Goal: Task Accomplishment & Management: Manage account settings

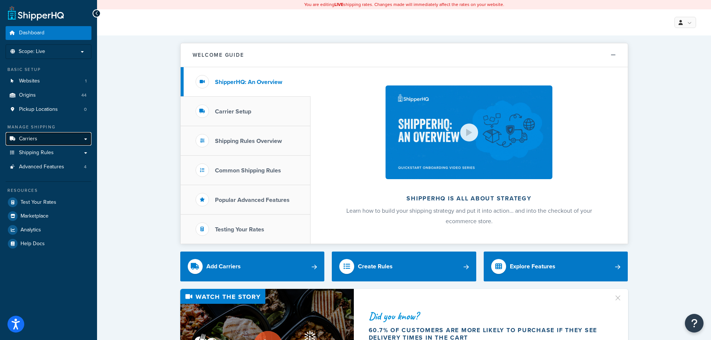
click at [21, 138] on span "Carriers" at bounding box center [28, 139] width 18 height 6
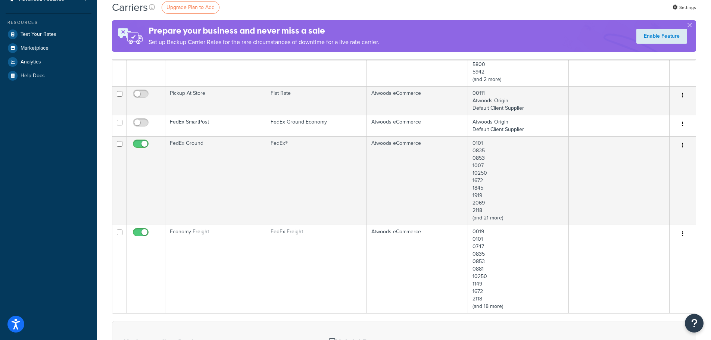
scroll to position [224, 0]
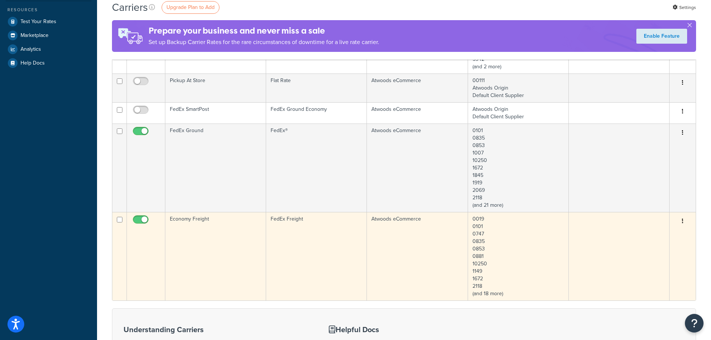
click at [234, 252] on td "Economy Freight" at bounding box center [215, 256] width 101 height 88
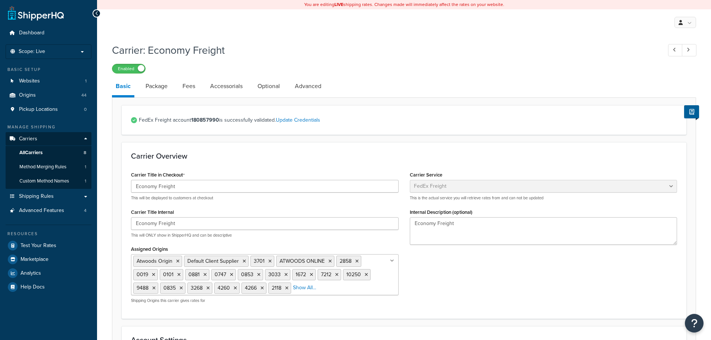
select select "fedExFreight"
click at [161, 86] on link "Package" at bounding box center [156, 86] width 29 height 18
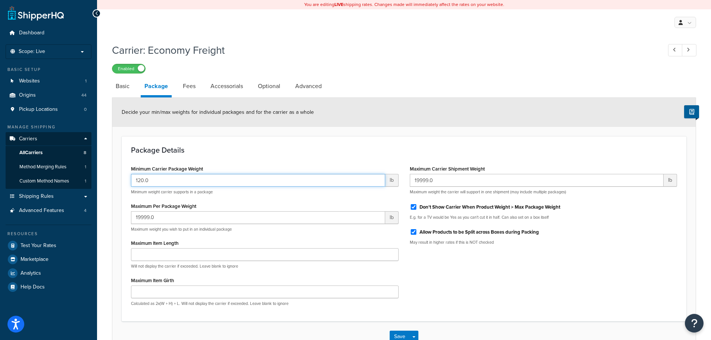
drag, startPoint x: 158, startPoint y: 183, endPoint x: 132, endPoint y: 180, distance: 25.9
click at [132, 180] on input "120.0" at bounding box center [258, 180] width 254 height 13
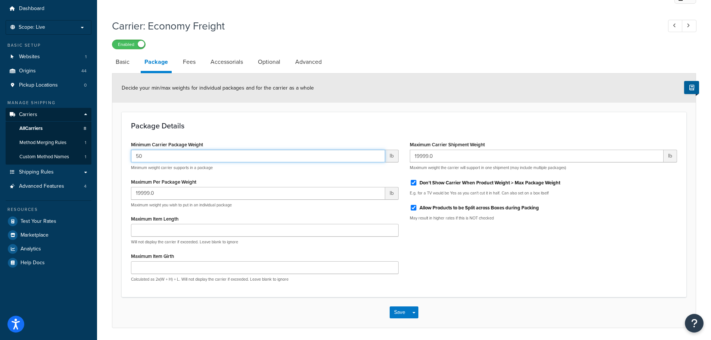
scroll to position [37, 0]
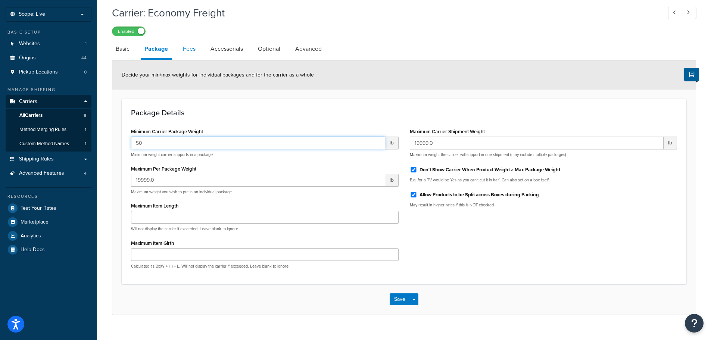
type input "50"
click at [193, 49] on link "Fees" at bounding box center [189, 49] width 20 height 18
select select "AFTER"
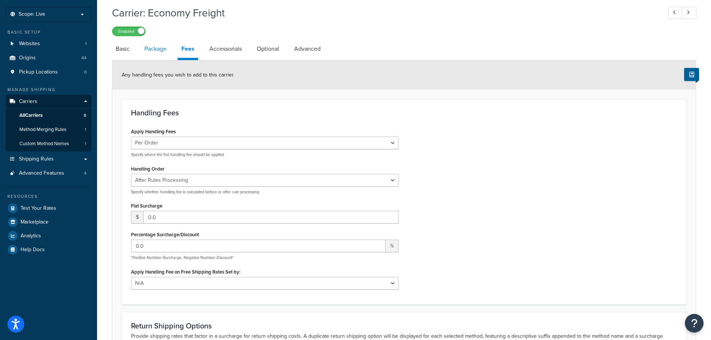
click at [162, 50] on link "Package" at bounding box center [155, 49] width 29 height 18
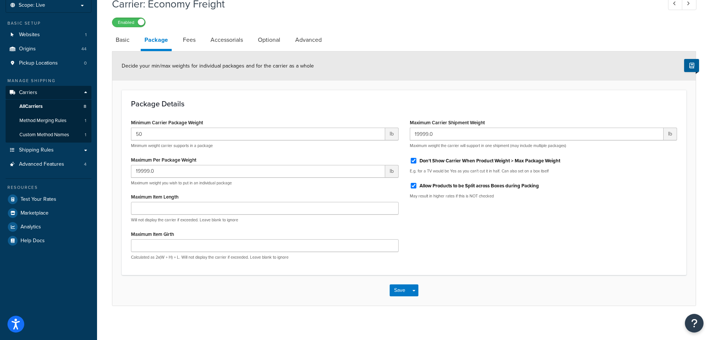
scroll to position [50, 0]
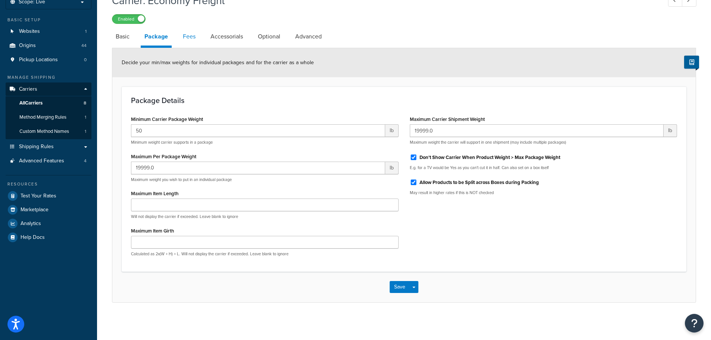
click at [187, 35] on link "Fees" at bounding box center [189, 37] width 20 height 18
select select "AFTER"
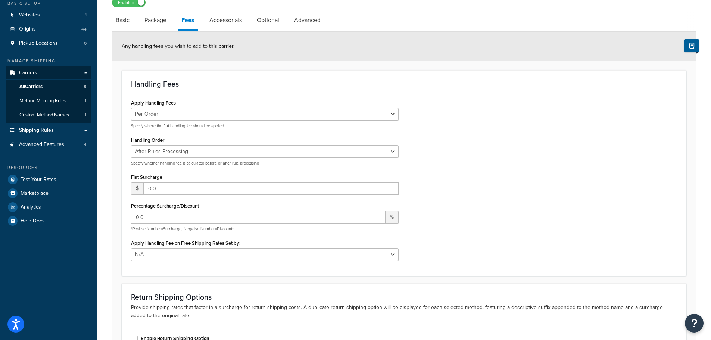
scroll to position [12, 0]
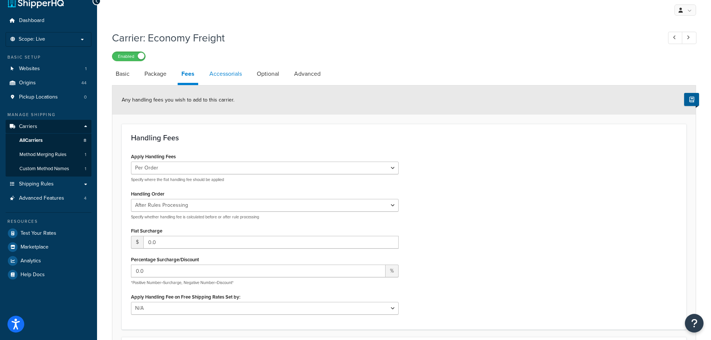
click at [219, 75] on link "Accessorials" at bounding box center [226, 74] width 40 height 18
select select "residential"
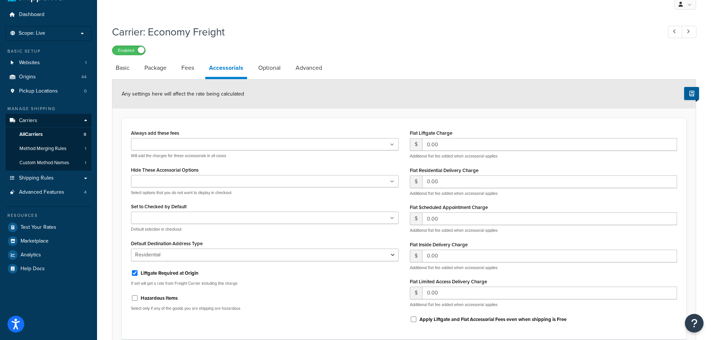
scroll to position [12, 0]
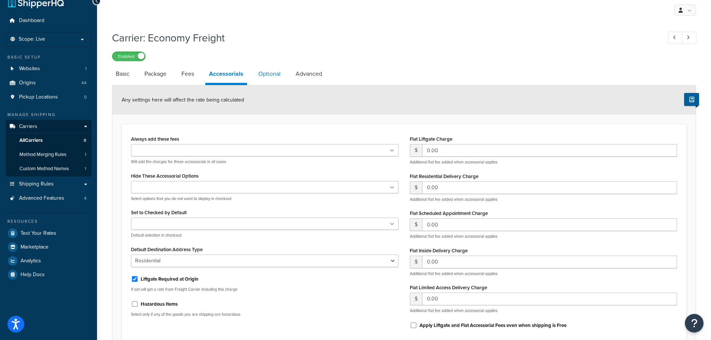
click at [269, 74] on link "Optional" at bounding box center [270, 74] width 30 height 18
select select "85"
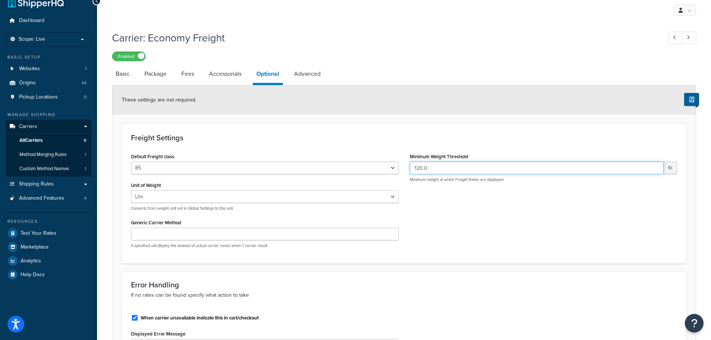
drag, startPoint x: 438, startPoint y: 167, endPoint x: 404, endPoint y: 166, distance: 34.4
click at [404, 166] on div "Minimum Weight Threshold 120.0 lb Minimum weight at which Freight Rates are dis…" at bounding box center [543, 169] width 279 height 37
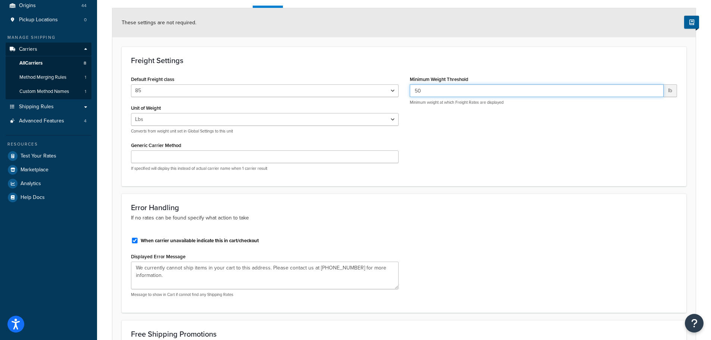
scroll to position [46, 0]
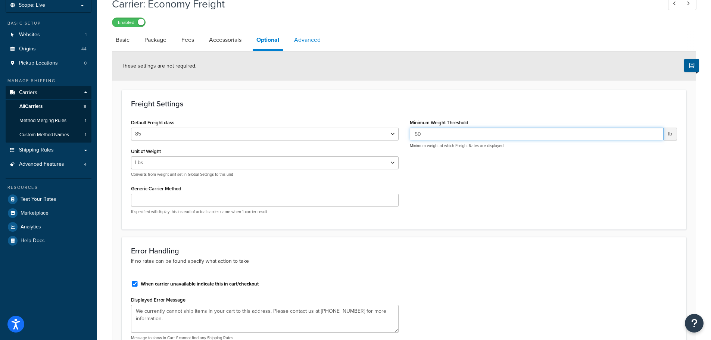
type input "50"
click at [304, 42] on link "Advanced" at bounding box center [307, 40] width 34 height 18
select select "false"
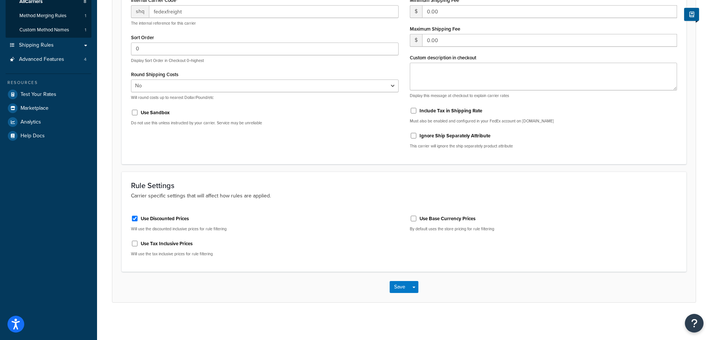
scroll to position [152, 0]
click at [397, 287] on button "Save" at bounding box center [400, 287] width 20 height 12
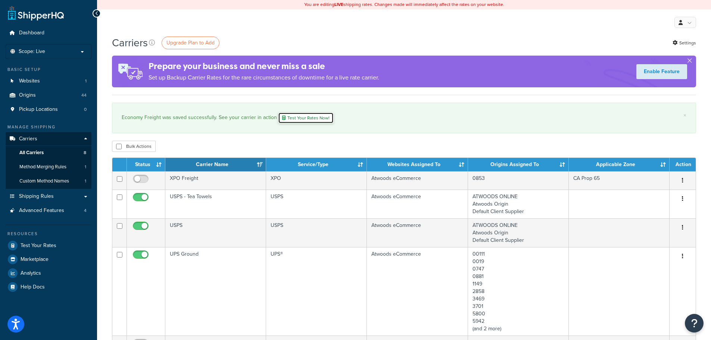
click at [299, 118] on link "Test Your Rates Now!" at bounding box center [306, 117] width 56 height 11
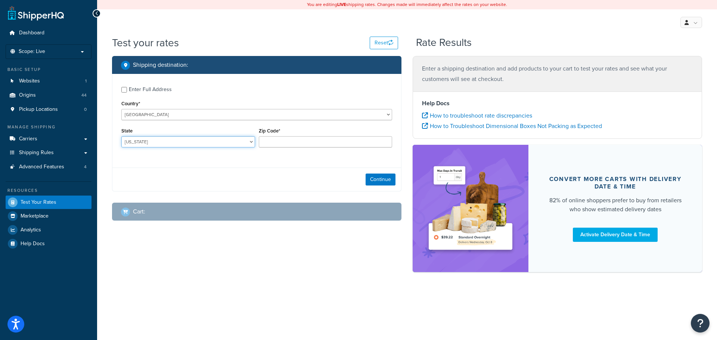
click at [231, 141] on select "Alabama Alaska American Samoa Arizona Arkansas Armed Forces Americas Armed Forc…" at bounding box center [188, 141] width 134 height 11
select select "OK"
click at [121, 137] on select "Alabama Alaska American Samoa Arizona Arkansas Armed Forces Americas Armed Forc…" at bounding box center [188, 141] width 134 height 11
click at [287, 141] on input "Zip Code*" at bounding box center [326, 141] width 134 height 11
type input "73703"
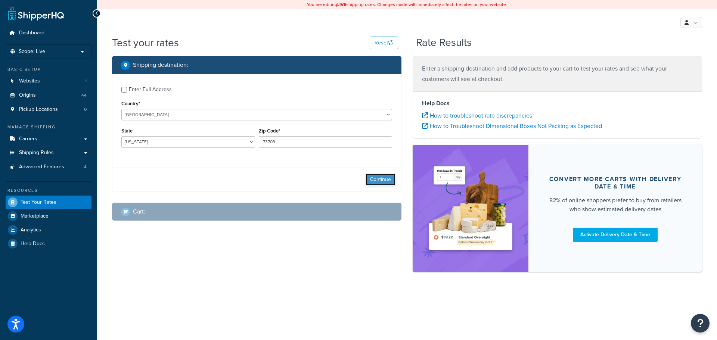
click at [384, 181] on button "Continue" at bounding box center [380, 180] width 30 height 12
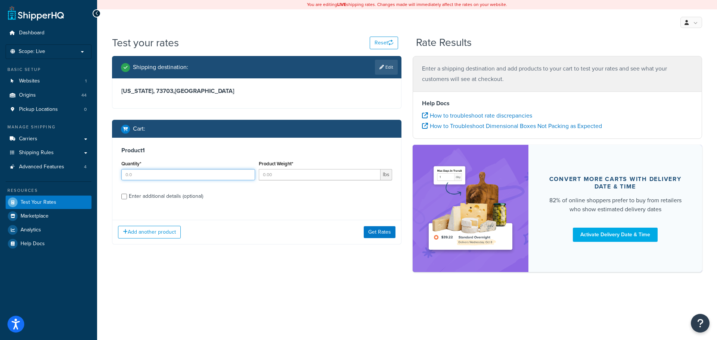
click at [233, 175] on input "Quantity*" at bounding box center [188, 174] width 134 height 11
type input "1"
click at [292, 177] on input "Product Weight*" at bounding box center [320, 174] width 122 height 11
type input "3"
type input "75"
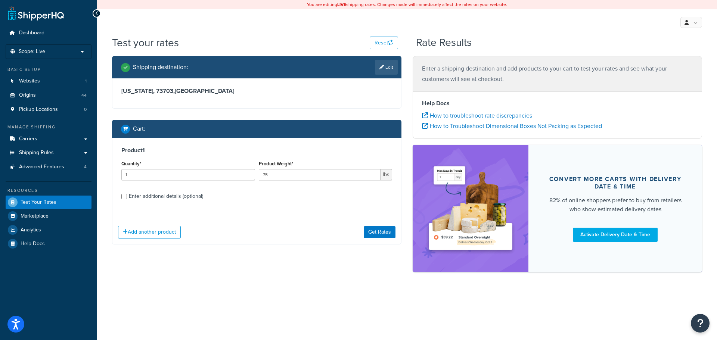
click at [183, 198] on div "Enter additional details (optional)" at bounding box center [166, 196] width 74 height 10
click at [127, 198] on input "Enter additional details (optional)" at bounding box center [124, 197] width 6 height 6
checkbox input "true"
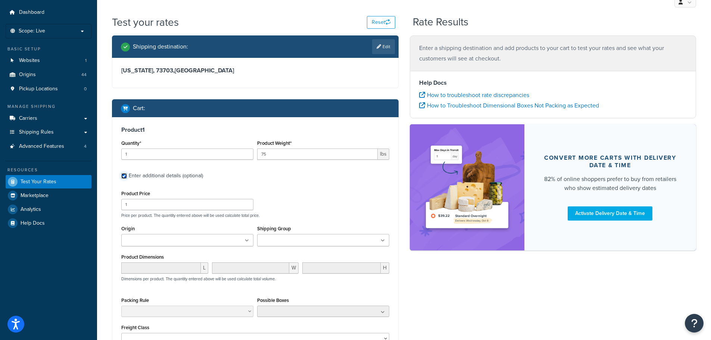
scroll to position [37, 0]
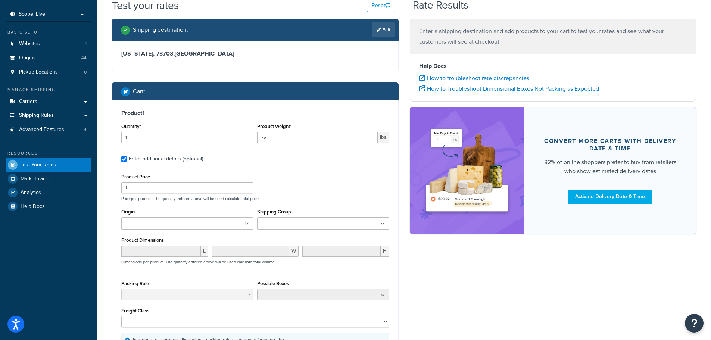
click at [209, 222] on ul at bounding box center [187, 223] width 132 height 12
type input "32"
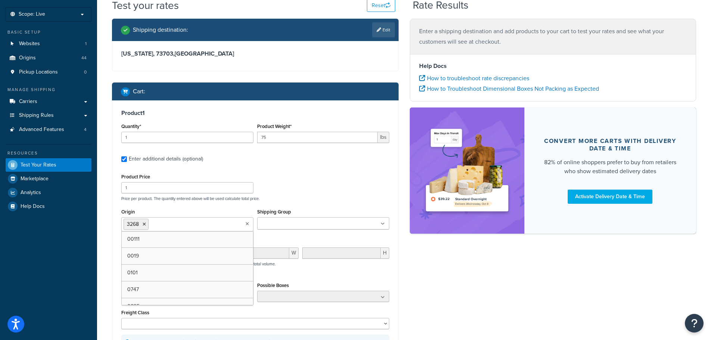
click at [297, 225] on input "Shipping Group" at bounding box center [292, 224] width 66 height 8
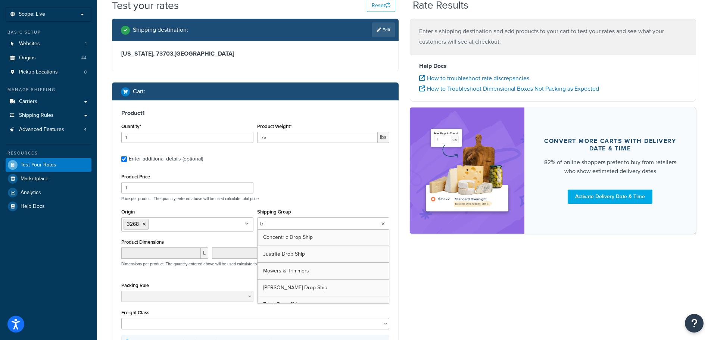
type input "trix"
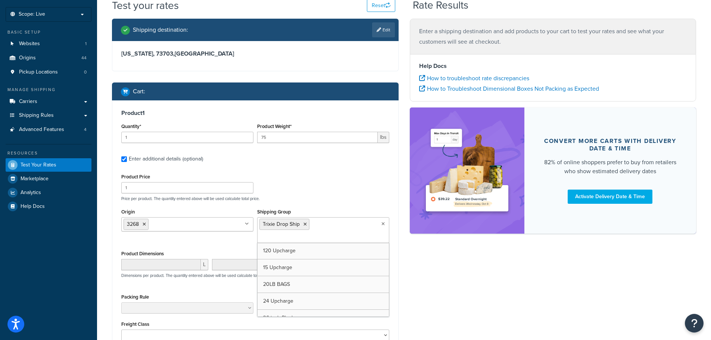
click at [305, 190] on div "Product Price 1 Price per product. The quantity entered above will be used calc…" at bounding box center [255, 186] width 272 height 29
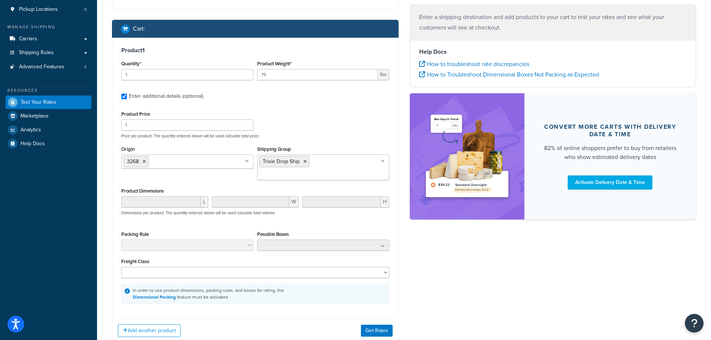
scroll to position [112, 0]
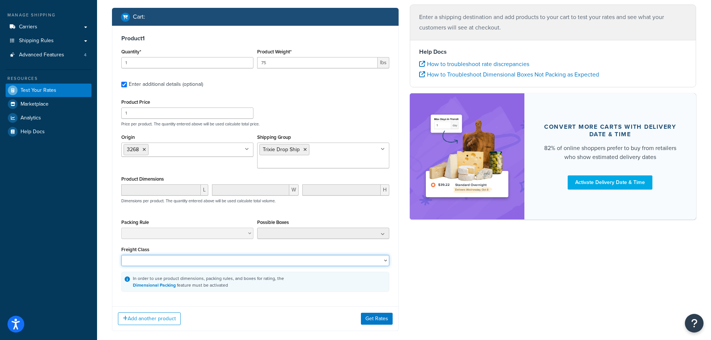
click at [247, 255] on select "50 55 60 65 70 77.5 85 92.5 100 110 125 150 175 200 250 300 400 500" at bounding box center [255, 260] width 268 height 11
select select "85"
click at [121, 255] on select "50 55 60 65 70 77.5 85 92.5 100 110 125 150 175 200 250 300 400 500" at bounding box center [255, 260] width 268 height 11
click at [378, 313] on button "Get Rates" at bounding box center [377, 319] width 32 height 12
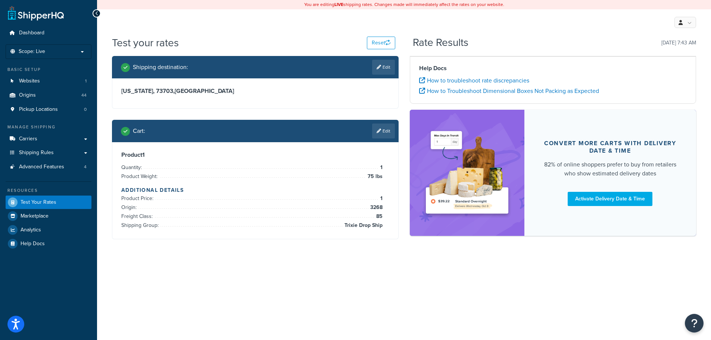
scroll to position [0, 0]
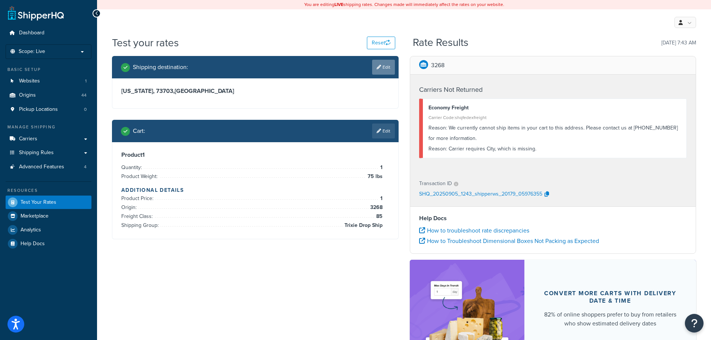
click at [382, 63] on link "Edit" at bounding box center [383, 67] width 23 height 15
select select "OK"
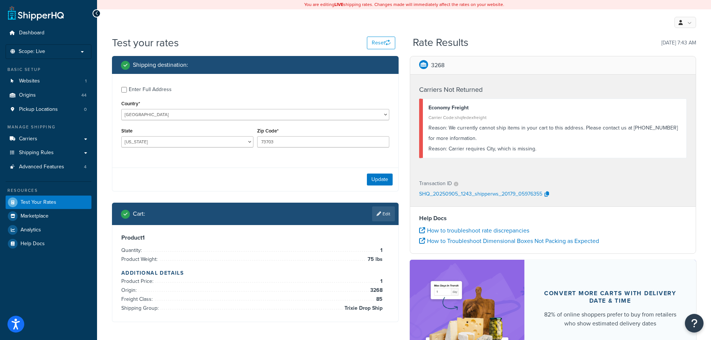
click at [167, 90] on div "Enter Full Address" at bounding box center [150, 89] width 43 height 10
click at [127, 90] on input "Enter Full Address" at bounding box center [124, 90] width 6 height 6
checkbox input "true"
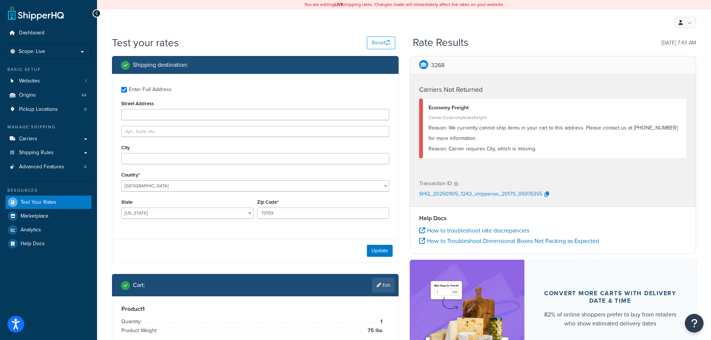
click at [163, 108] on div "Street Address" at bounding box center [255, 110] width 268 height 22
click at [165, 116] on input "Street Address" at bounding box center [255, 114] width 268 height 11
type input "500 S Garland"
type input "[PERSON_NAME]"
click at [385, 250] on button "Update" at bounding box center [380, 251] width 26 height 12
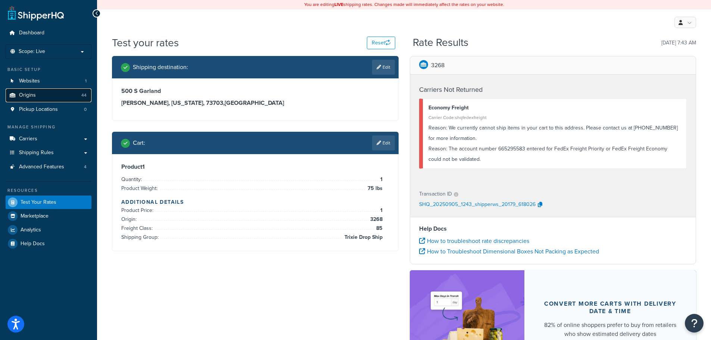
click at [21, 93] on span "Origins" at bounding box center [27, 95] width 17 height 6
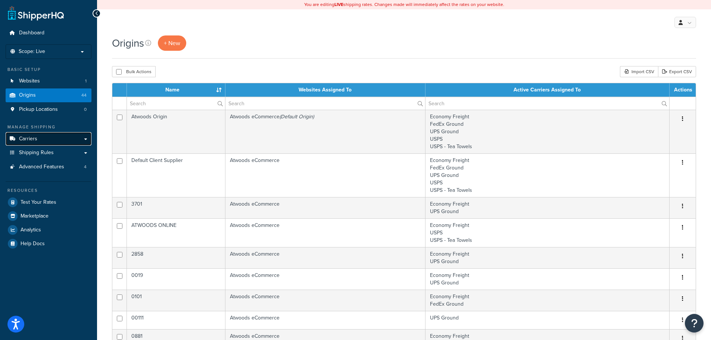
click at [52, 141] on link "Carriers" at bounding box center [49, 139] width 86 height 14
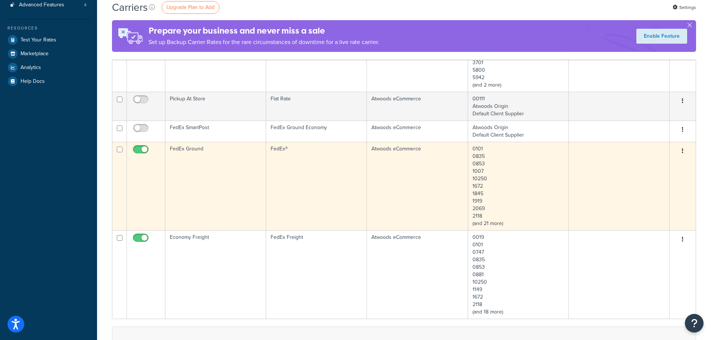
scroll to position [224, 0]
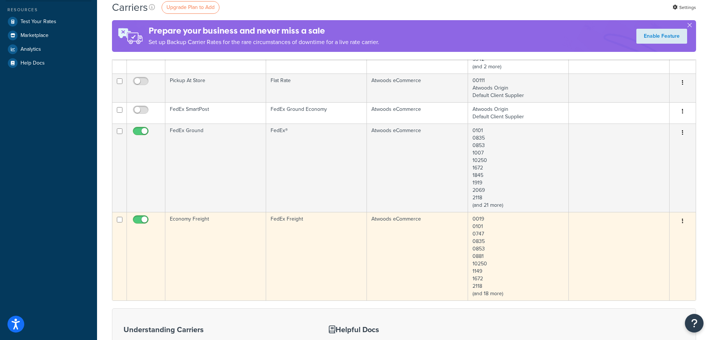
click at [228, 248] on td "Economy Freight" at bounding box center [215, 256] width 101 height 88
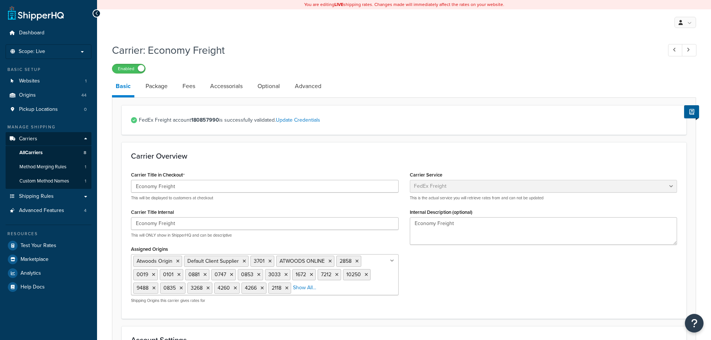
select select "fedExFreight"
click at [299, 122] on link "Update Credentials" at bounding box center [298, 120] width 44 height 8
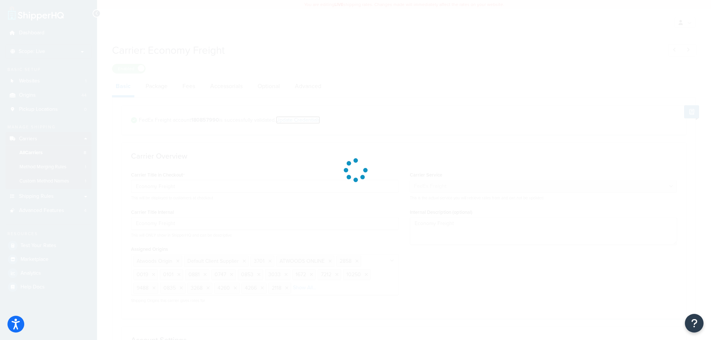
select select "THIRD_PARTY"
select select "SKID"
select select "US"
select select "OK"
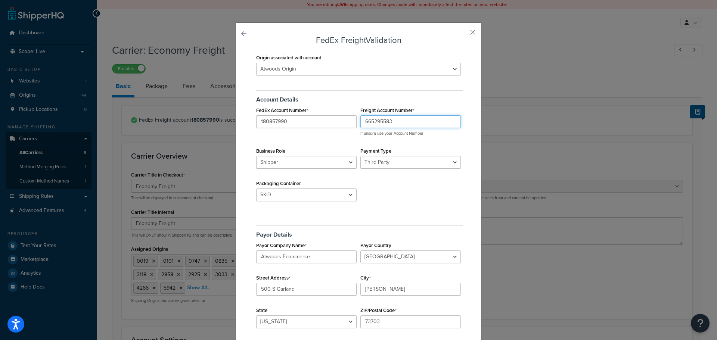
drag, startPoint x: 401, startPoint y: 124, endPoint x: 339, endPoint y: 123, distance: 62.3
click at [339, 105] on div "FedEx Account Number 180857990 Freight Account Number 665295583 If unsure use y…" at bounding box center [358, 105] width 208 height 0
paste input "180857990"
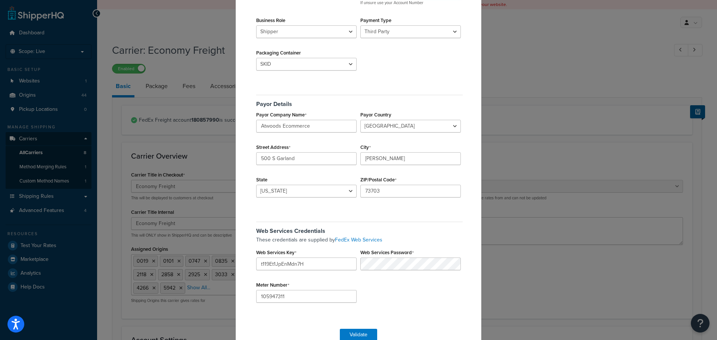
scroll to position [147, 0]
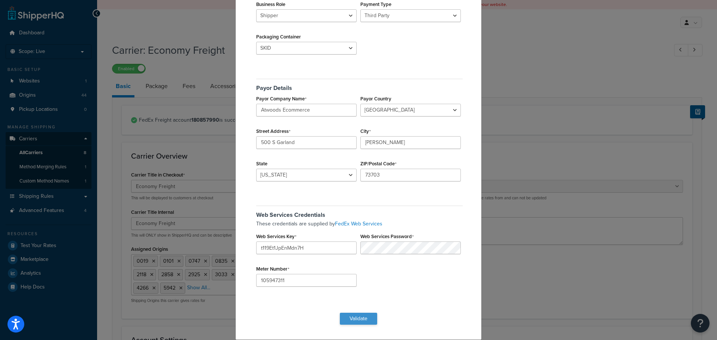
type input "180857990"
click at [346, 320] on button "Validate" at bounding box center [358, 319] width 37 height 12
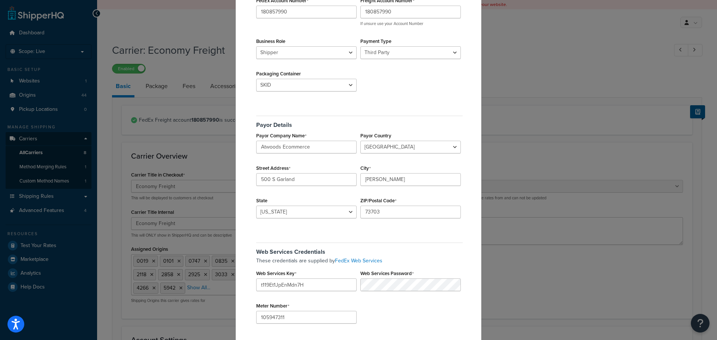
scroll to position [44, 0]
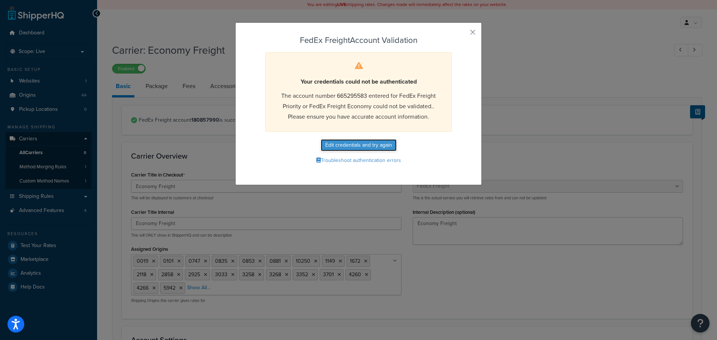
click at [359, 146] on button "Edit credentials and try again" at bounding box center [359, 145] width 76 height 12
select select "THIRD_PARTY"
select select "SKID"
select select "US"
select select "OK"
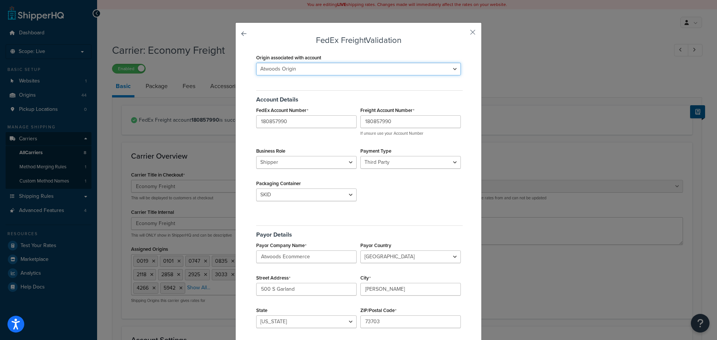
click at [348, 71] on select "00111 0019 0101 0747 0835 0853 0881 1007 10250 1149 1672 1845 1919 2069 2118 21…" at bounding box center [358, 69] width 205 height 13
click at [361, 53] on div "Origin associated with account 00111 0019 0101 0747 0835 0853 0881 1007 10250 1…" at bounding box center [358, 63] width 205 height 23
click at [302, 65] on select "00111 0019 0101 0747 0835 0853 0881 1007 10250 1149 1672 1845 1919 2069 2118 21…" at bounding box center [358, 69] width 205 height 13
click at [256, 63] on select "00111 0019 0101 0747 0835 0853 0881 1007 10250 1149 1672 1845 1919 2069 2118 21…" at bounding box center [358, 69] width 205 height 13
click at [311, 74] on select "00111 0019 0101 0747 0835 0853 0881 1007 10250 1149 1672 1845 1919 2069 2118 21…" at bounding box center [358, 69] width 205 height 13
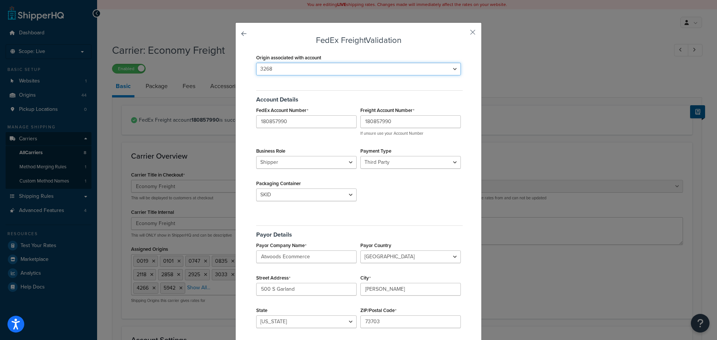
select select "25558"
click at [256, 63] on select "00111 0019 0101 0747 0835 0853 0881 1007 10250 1149 1672 1845 1919 2069 2118 21…" at bounding box center [358, 69] width 205 height 13
click at [388, 210] on div "Account Details FedEx Account Number 180857990 Freight Account Number 180857990…" at bounding box center [358, 148] width 208 height 126
click at [391, 162] on select "Sender Third Party" at bounding box center [410, 162] width 100 height 13
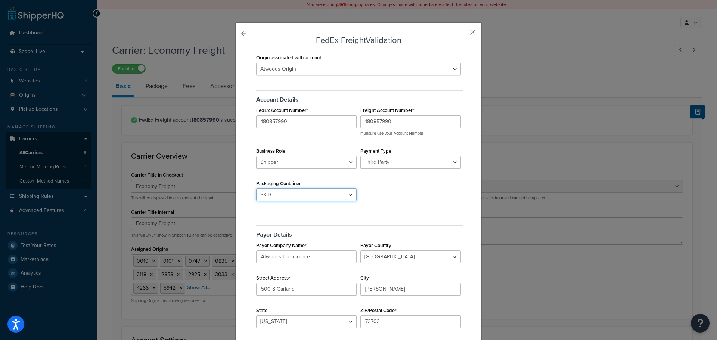
click at [330, 195] on select "BAG BARREL BASKET BOX BUCKET CARTON CASE CONTAINER CYLINDER ENVELOPE HAMPER OTH…" at bounding box center [306, 194] width 100 height 13
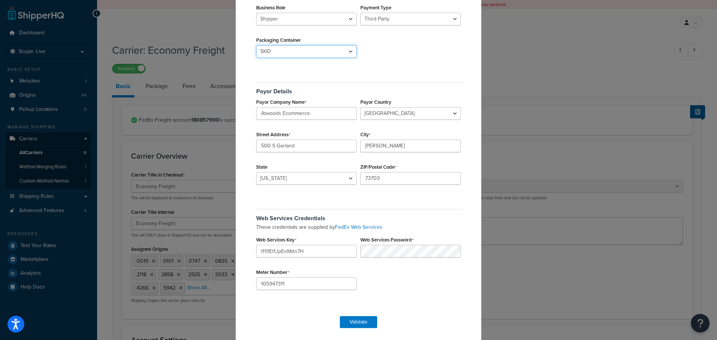
scroll to position [147, 0]
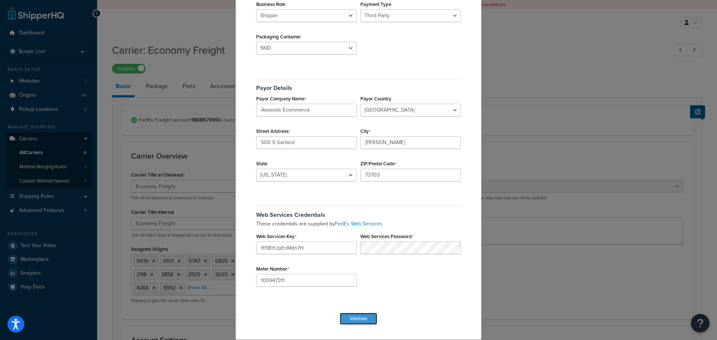
click at [353, 320] on button "Validate" at bounding box center [358, 319] width 37 height 12
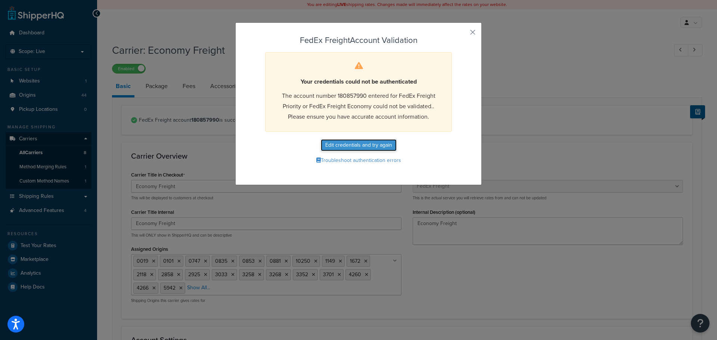
click at [378, 146] on button "Edit credentials and try again" at bounding box center [359, 145] width 76 height 12
select select "THIRD_PARTY"
select select "SKID"
select select "US"
select select "OK"
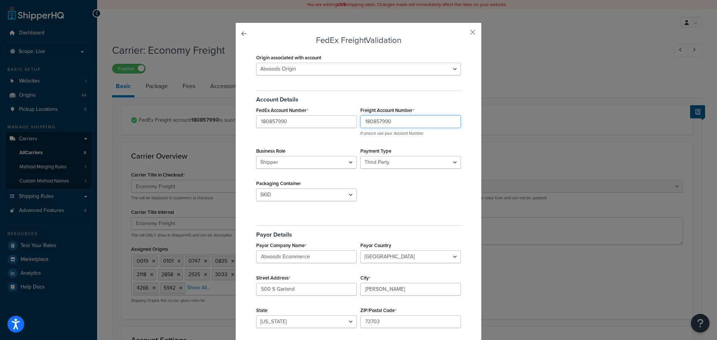
drag, startPoint x: 396, startPoint y: 122, endPoint x: 351, endPoint y: 115, distance: 45.3
click at [351, 105] on div "FedEx Account Number 180857990 Freight Account Number 180857990 If unsure use y…" at bounding box center [358, 105] width 208 height 0
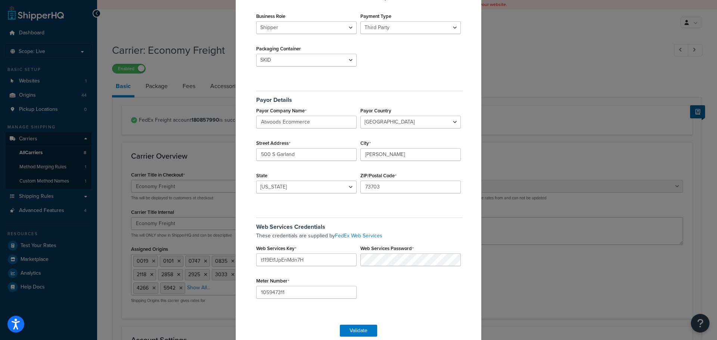
scroll to position [147, 0]
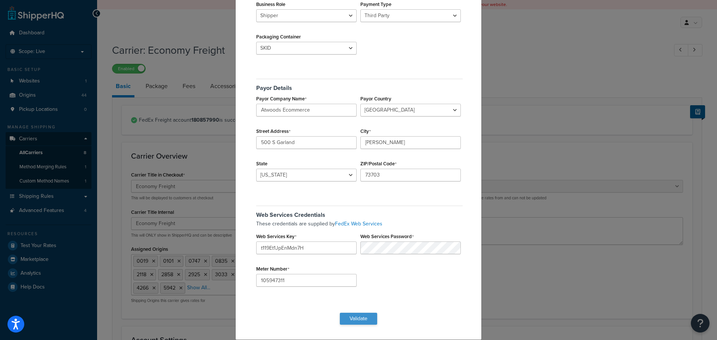
type input "665295583"
click at [360, 318] on button "Validate" at bounding box center [358, 319] width 37 height 12
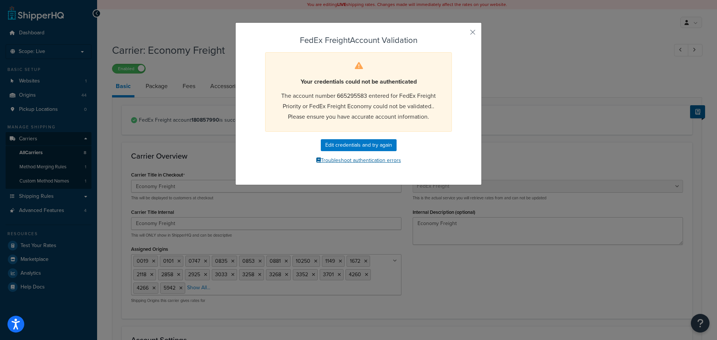
click at [345, 161] on button "Troubleshoot authentication errors" at bounding box center [358, 160] width 208 height 11
click at [462, 34] on button "button" at bounding box center [462, 35] width 2 height 2
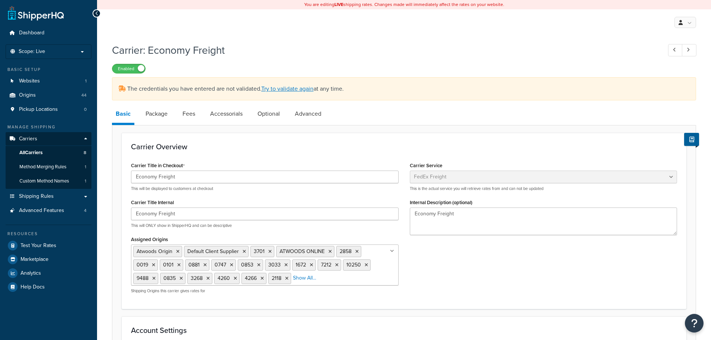
select select "fedExFreight"
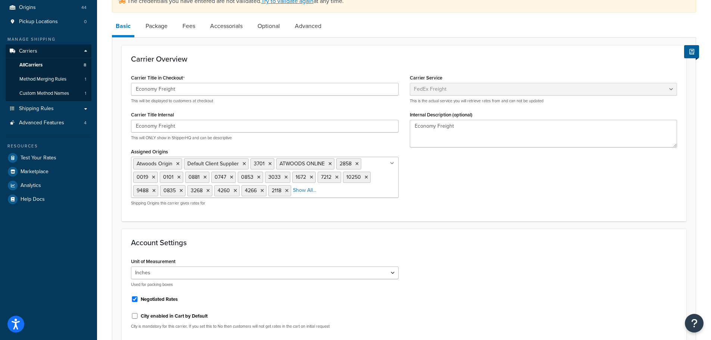
scroll to position [75, 0]
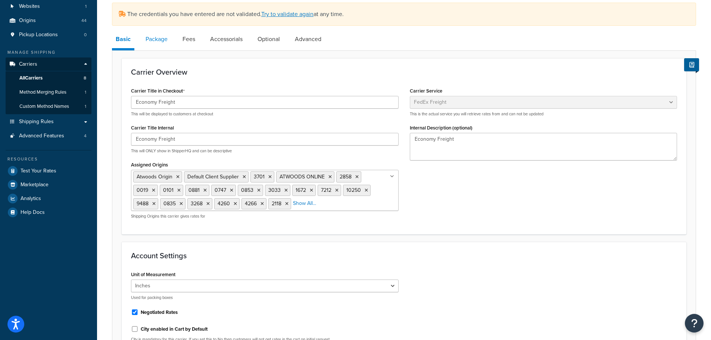
click at [159, 44] on link "Package" at bounding box center [156, 39] width 29 height 18
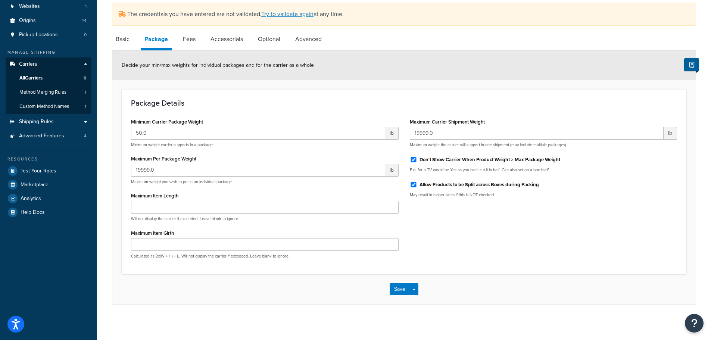
click at [203, 43] on li "Fees" at bounding box center [193, 39] width 28 height 18
click at [193, 43] on link "Fees" at bounding box center [189, 39] width 20 height 18
select select "AFTER"
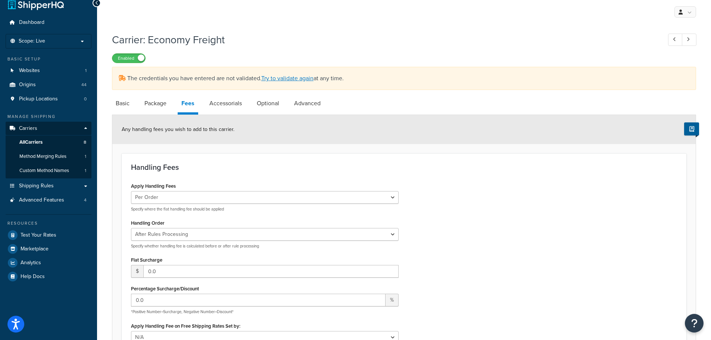
scroll to position [2, 0]
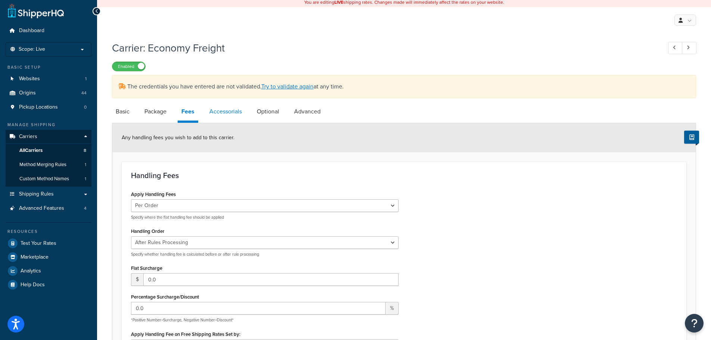
click at [231, 107] on link "Accessorials" at bounding box center [226, 112] width 40 height 18
select select "residential"
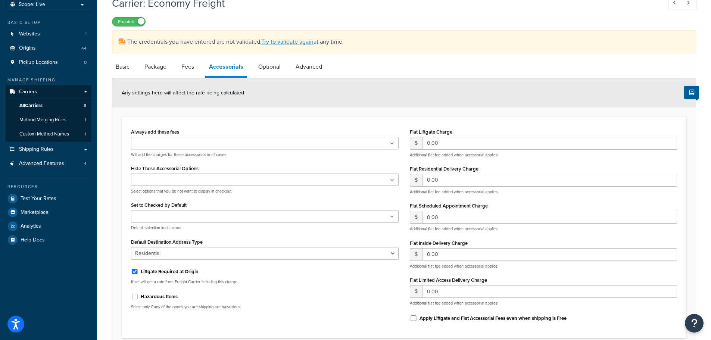
scroll to position [40, 0]
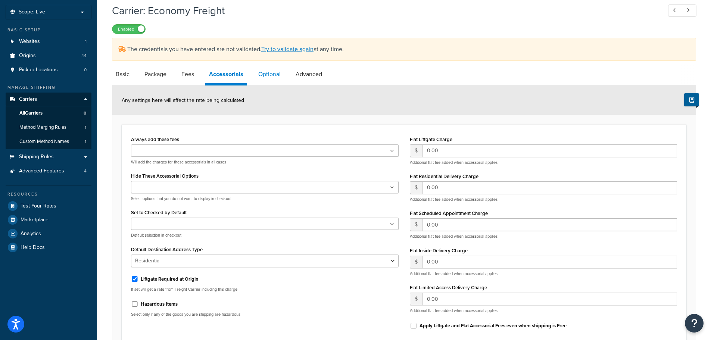
click at [275, 77] on link "Optional" at bounding box center [270, 74] width 30 height 18
select select "85"
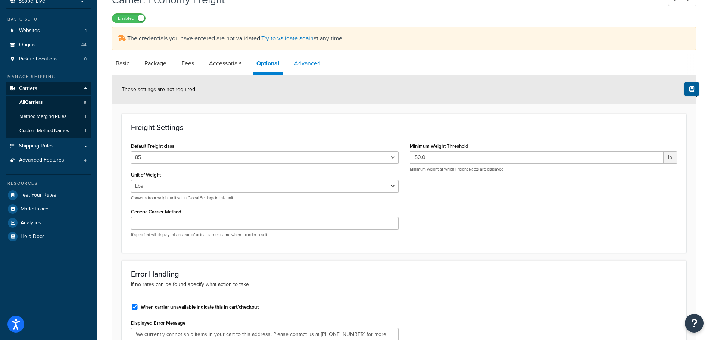
scroll to position [40, 0]
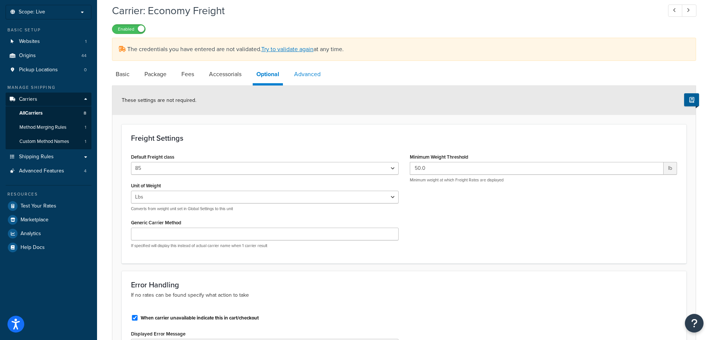
click at [307, 71] on link "Advanced" at bounding box center [307, 74] width 34 height 18
select select "false"
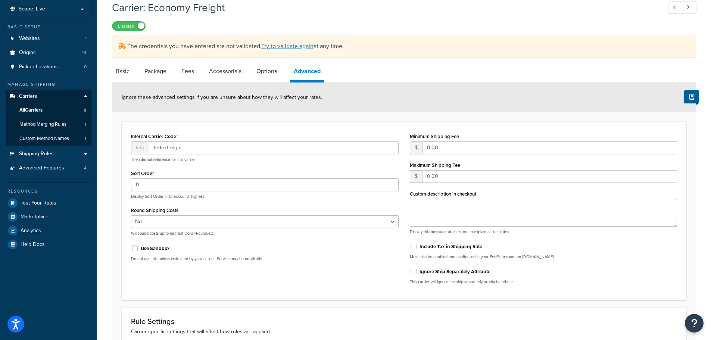
scroll to position [40, 0]
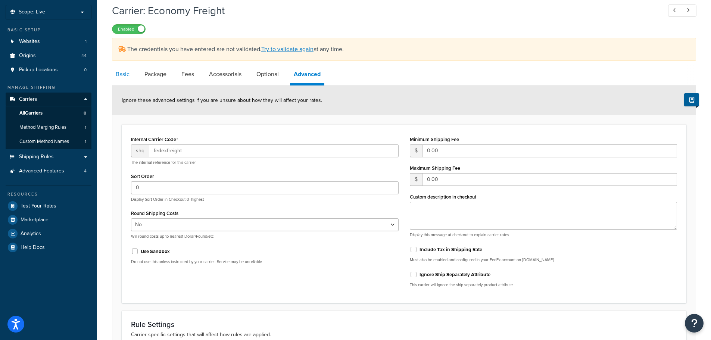
click at [120, 73] on link "Basic" at bounding box center [122, 74] width 21 height 18
select select "fedExFreight"
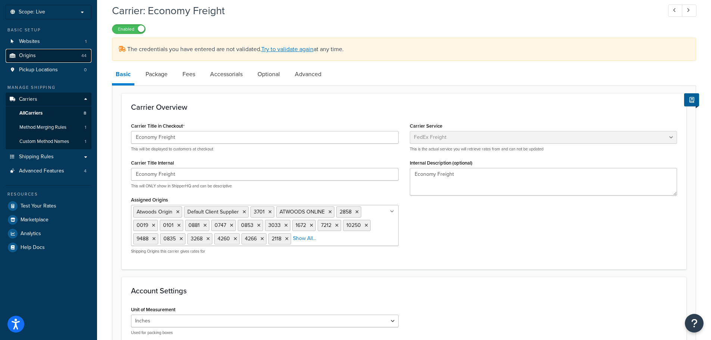
click at [28, 55] on span "Origins" at bounding box center [27, 56] width 17 height 6
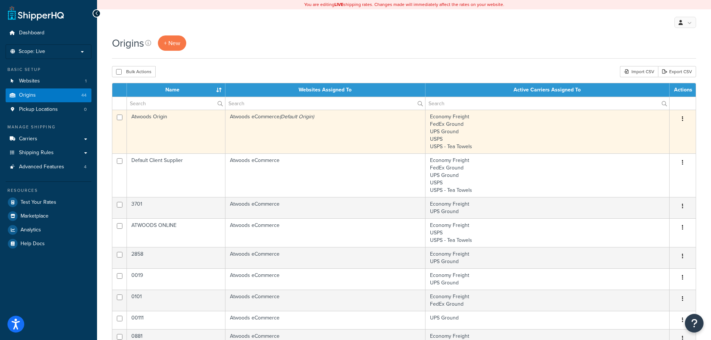
click at [191, 124] on td "Atwoods Origin" at bounding box center [176, 132] width 99 height 44
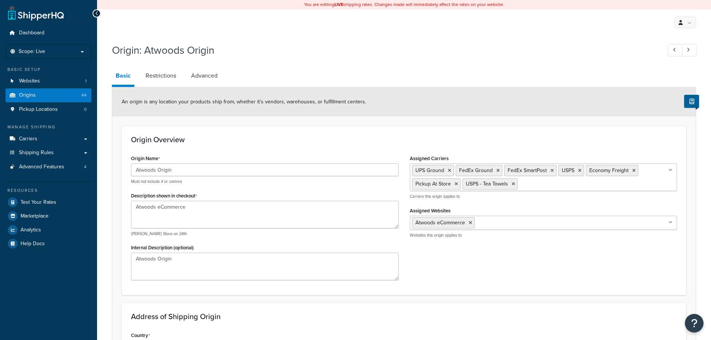
select select "36"
click at [169, 74] on link "Restrictions" at bounding box center [161, 76] width 38 height 18
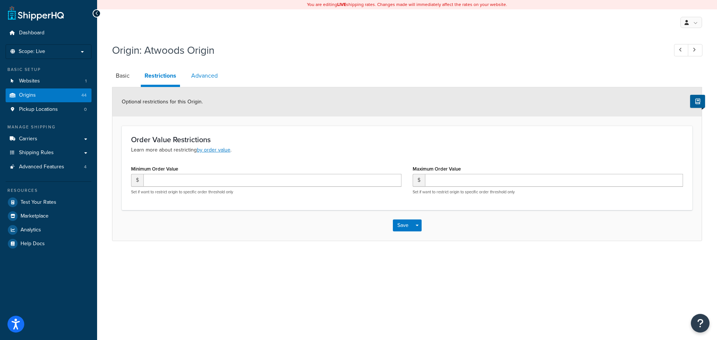
click at [213, 74] on link "Advanced" at bounding box center [204, 76] width 34 height 18
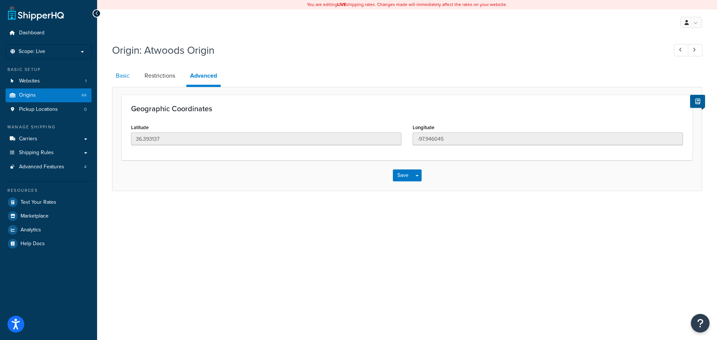
click at [127, 75] on link "Basic" at bounding box center [122, 76] width 21 height 18
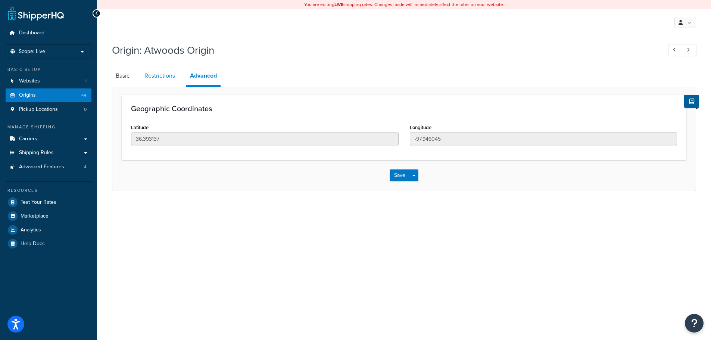
select select "36"
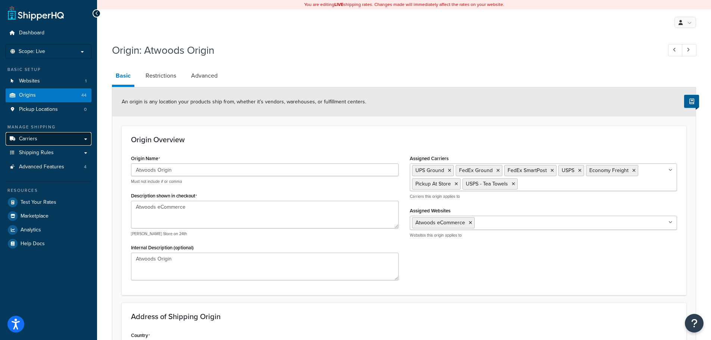
click at [32, 141] on span "Carriers" at bounding box center [28, 139] width 18 height 6
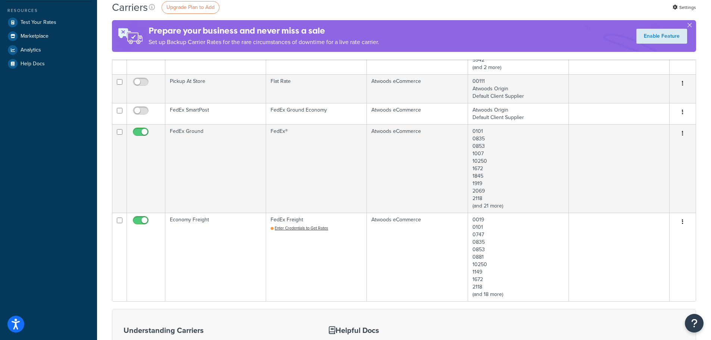
scroll to position [261, 0]
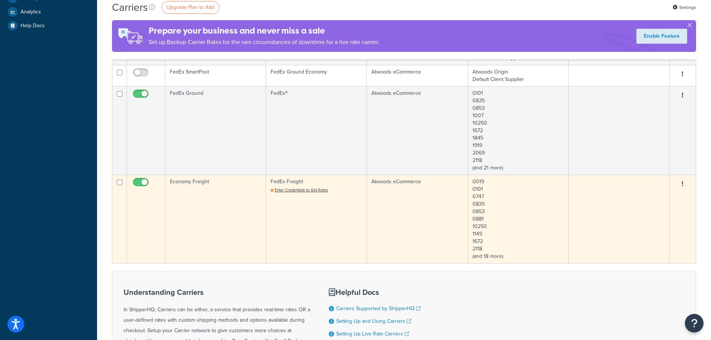
click at [234, 225] on td "Economy Freight" at bounding box center [215, 219] width 101 height 88
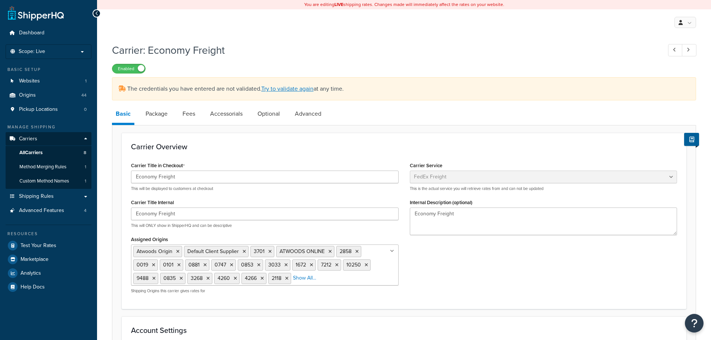
select select "fedExFreight"
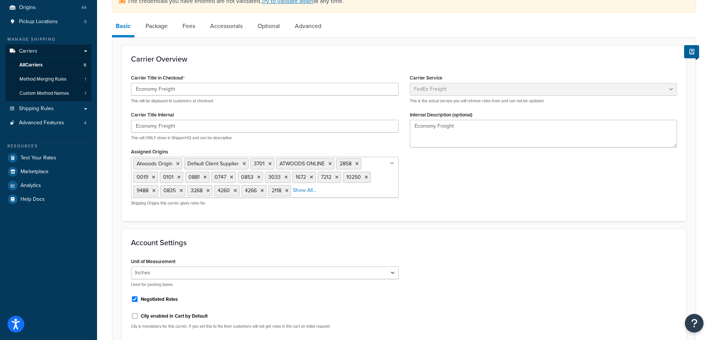
scroll to position [78, 0]
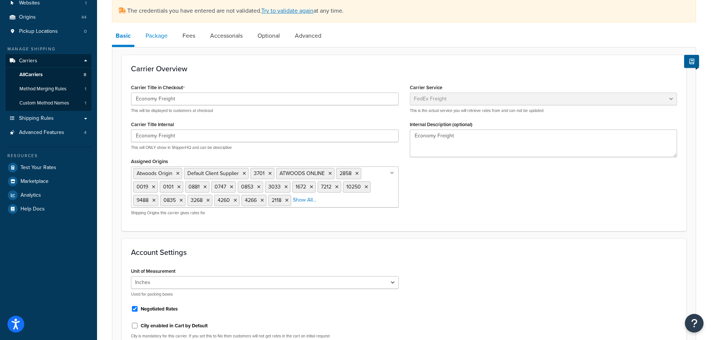
click at [153, 41] on link "Package" at bounding box center [156, 36] width 29 height 18
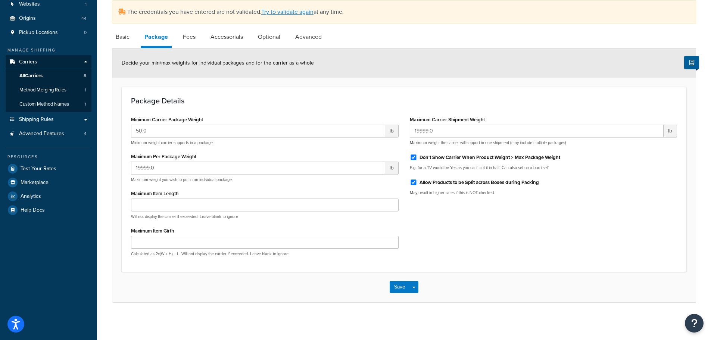
scroll to position [78, 0]
click at [186, 38] on link "Fees" at bounding box center [189, 37] width 20 height 18
select select "AFTER"
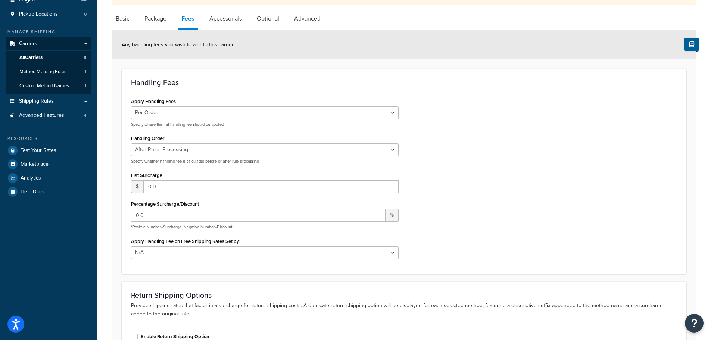
scroll to position [77, 0]
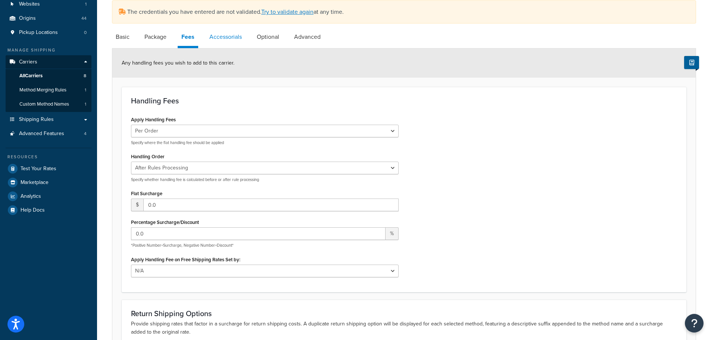
click at [230, 37] on link "Accessorials" at bounding box center [226, 37] width 40 height 18
select select "residential"
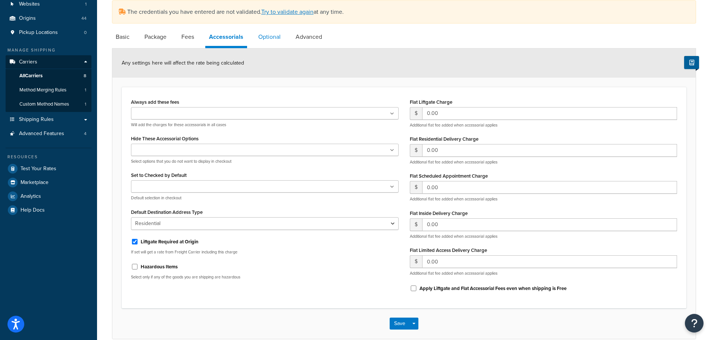
click at [269, 35] on link "Optional" at bounding box center [270, 37] width 30 height 18
select select "85"
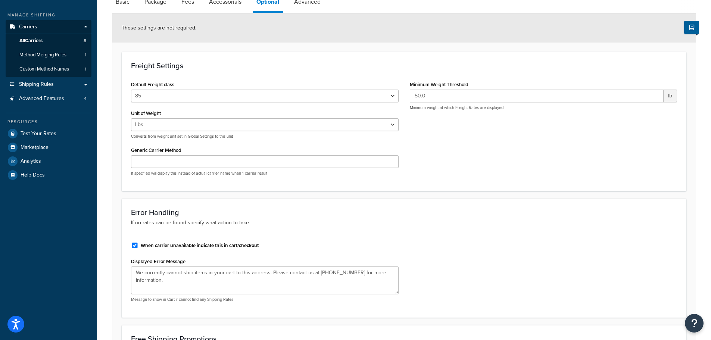
scroll to position [111, 0]
click at [315, 6] on link "Advanced" at bounding box center [307, 3] width 34 height 18
select select "false"
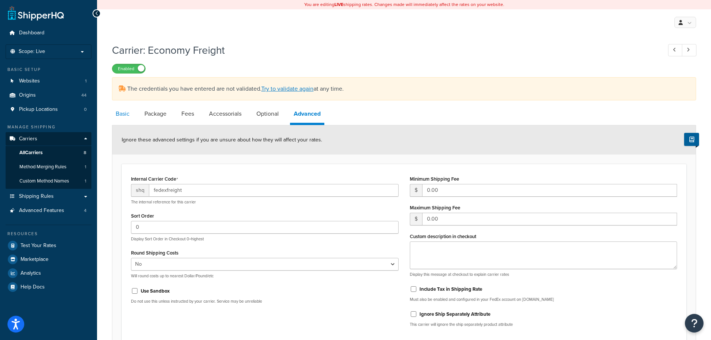
click at [120, 116] on link "Basic" at bounding box center [122, 114] width 21 height 18
select select "fedExFreight"
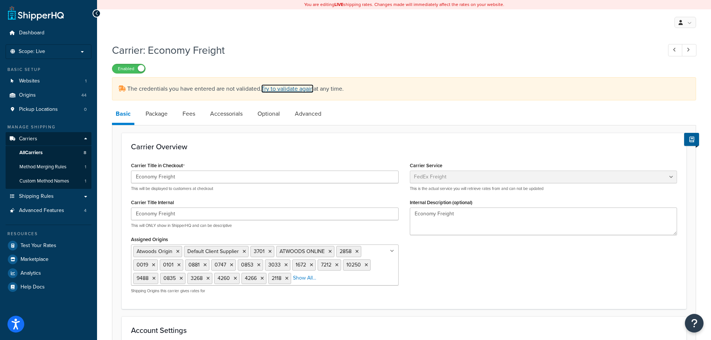
click at [279, 88] on link "Try to validate again" at bounding box center [287, 88] width 52 height 9
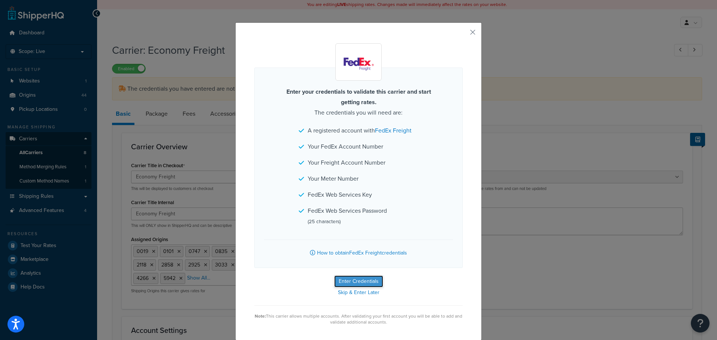
click at [364, 282] on button "Enter Credentials" at bounding box center [358, 281] width 49 height 12
select select "THIRD_PARTY"
select select "SKID"
select select "US"
select select "OK"
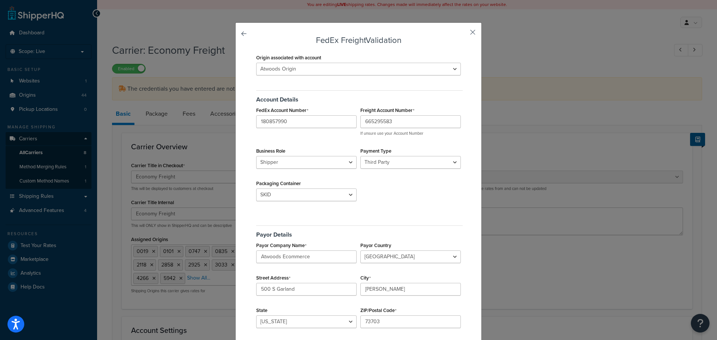
click at [462, 34] on button "button" at bounding box center [462, 35] width 2 height 2
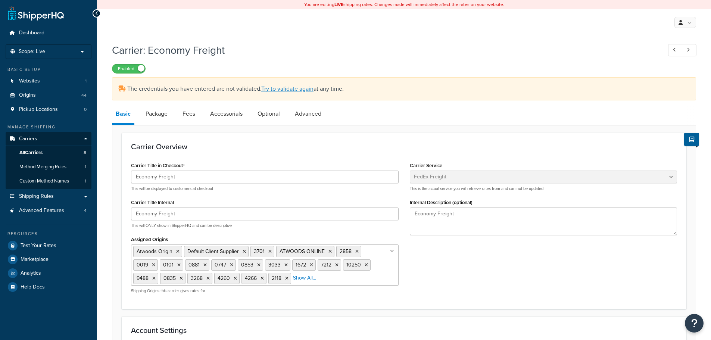
select select "fedExFreight"
click at [279, 87] on link "Try to validate again" at bounding box center [287, 88] width 52 height 9
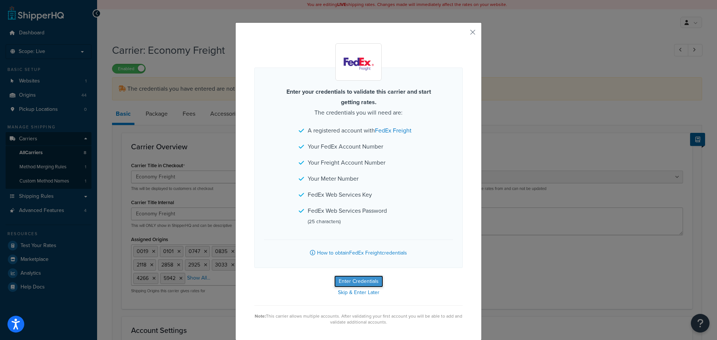
click at [360, 280] on button "Enter Credentials" at bounding box center [358, 281] width 49 height 12
select select "THIRD_PARTY"
select select "SKID"
select select "US"
select select "OK"
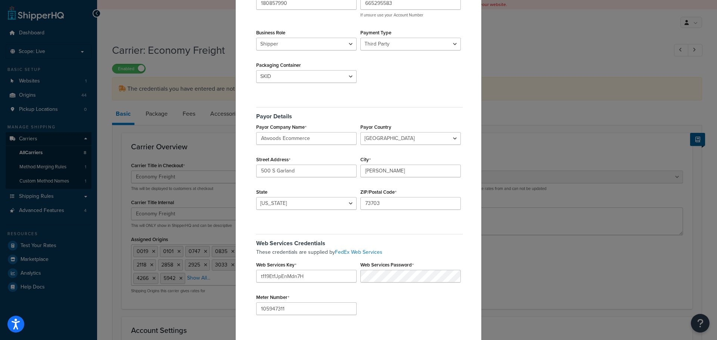
scroll to position [147, 0]
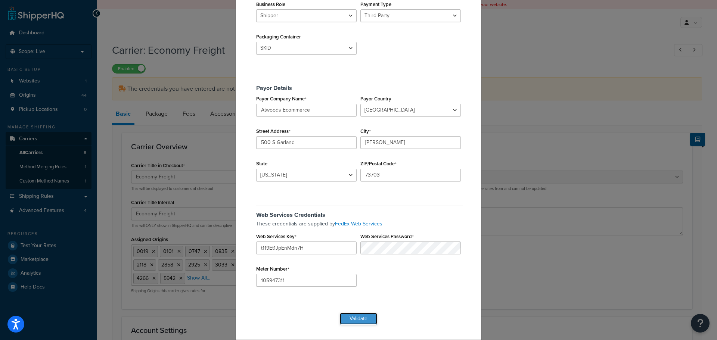
click at [355, 321] on button "Validate" at bounding box center [358, 319] width 37 height 12
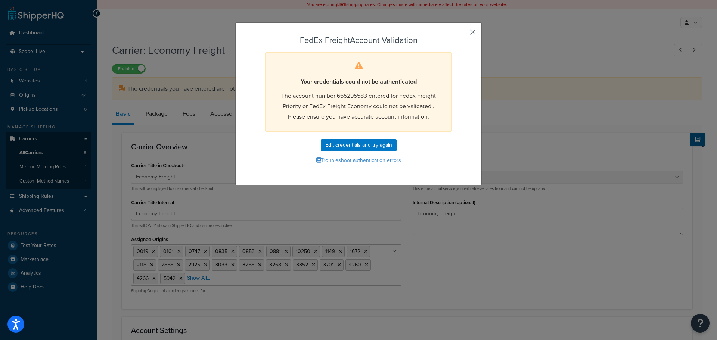
click at [462, 34] on button "button" at bounding box center [462, 35] width 2 height 2
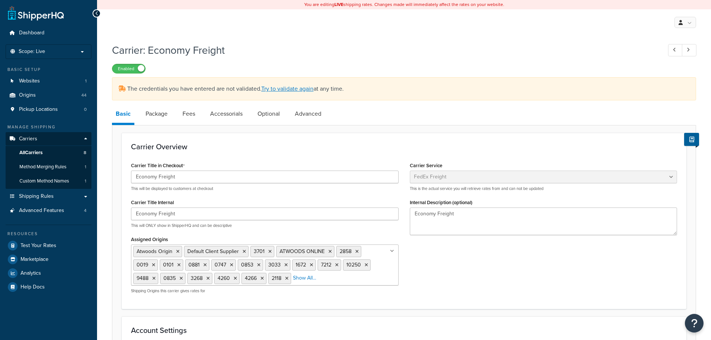
select select "fedExFreight"
click at [31, 34] on span "Dashboard" at bounding box center [31, 33] width 25 height 6
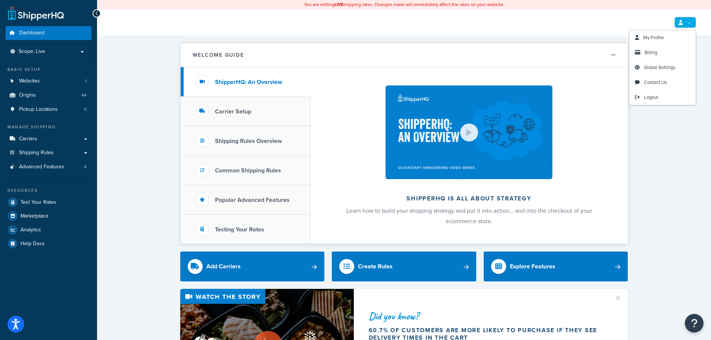
click at [690, 24] on link at bounding box center [685, 22] width 22 height 11
click at [648, 67] on span "Global Settings" at bounding box center [660, 67] width 32 height 7
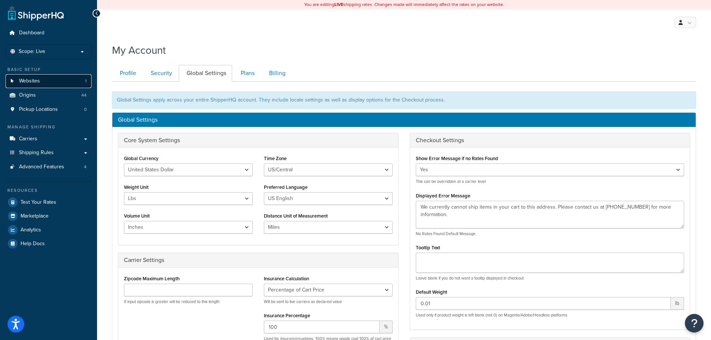
click at [31, 79] on span "Websites" at bounding box center [29, 81] width 21 height 6
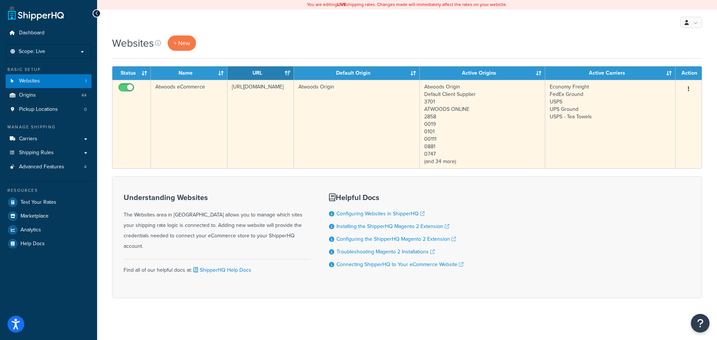
click at [186, 127] on td "Atwoods eCommerce" at bounding box center [189, 124] width 77 height 88
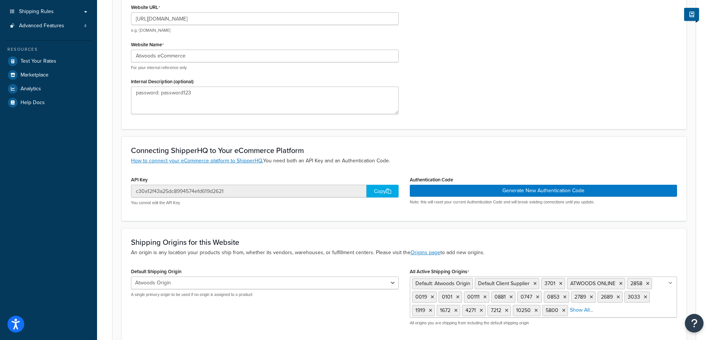
scroll to position [24, 0]
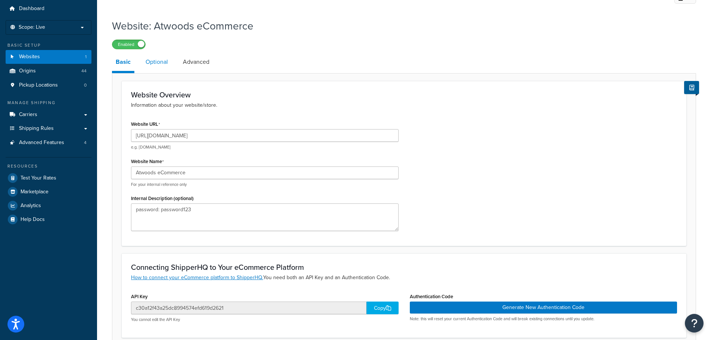
click at [153, 63] on link "Optional" at bounding box center [157, 62] width 30 height 18
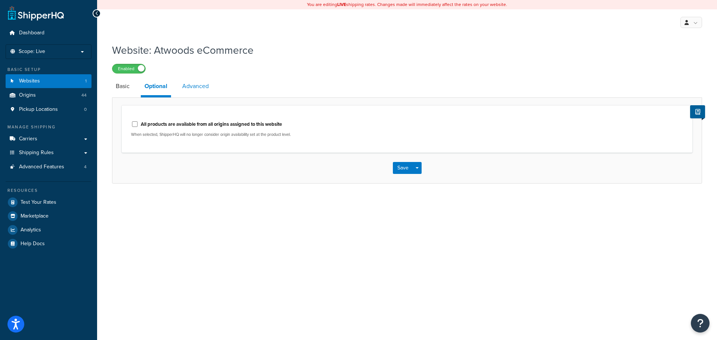
click at [205, 85] on link "Advanced" at bounding box center [195, 86] width 34 height 18
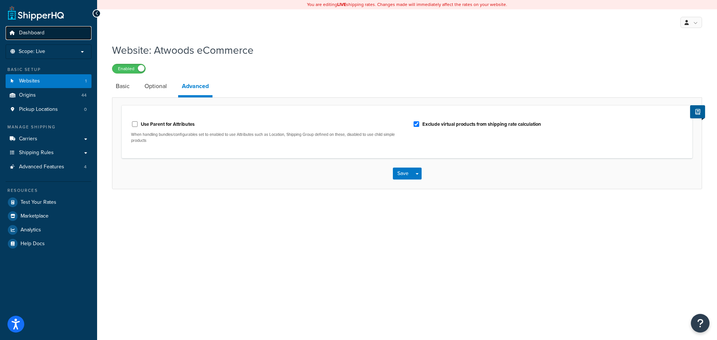
click at [36, 34] on span "Dashboard" at bounding box center [31, 33] width 25 height 6
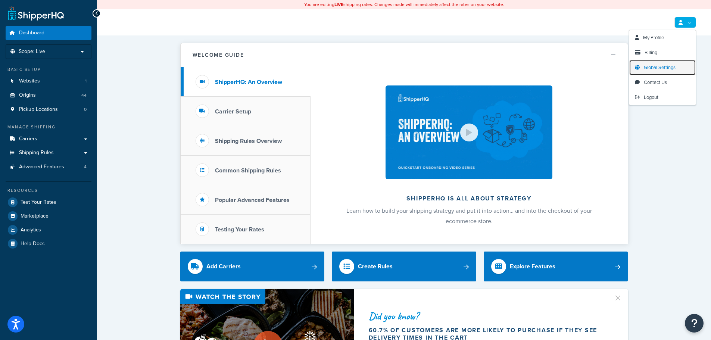
click at [654, 69] on span "Global Settings" at bounding box center [660, 67] width 32 height 7
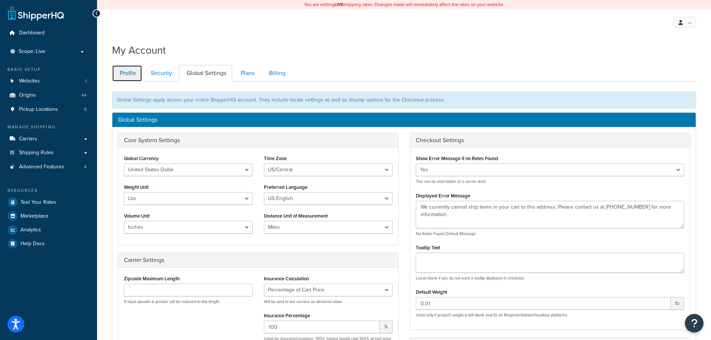
click at [122, 70] on link "Profile" at bounding box center [127, 73] width 30 height 17
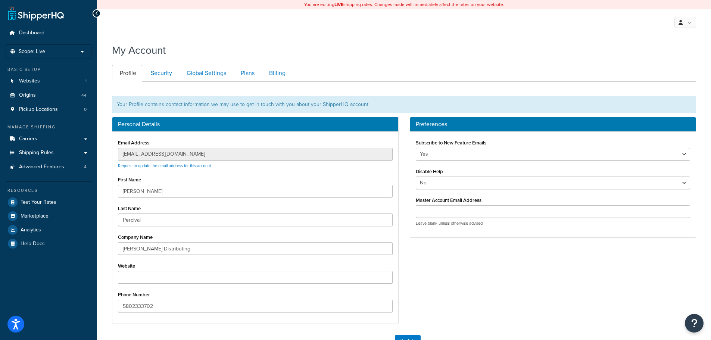
scroll to position [82, 0]
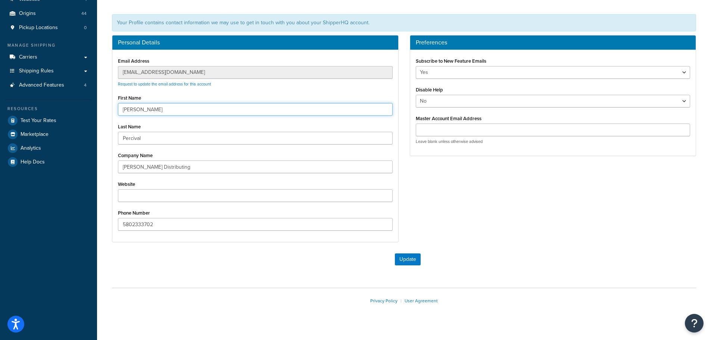
drag, startPoint x: 149, startPoint y: 110, endPoint x: 112, endPoint y: 110, distance: 36.6
click at [112, 110] on div "Personal Details Email Address ecomprocess@atwoods.com Request to update the em…" at bounding box center [255, 138] width 287 height 207
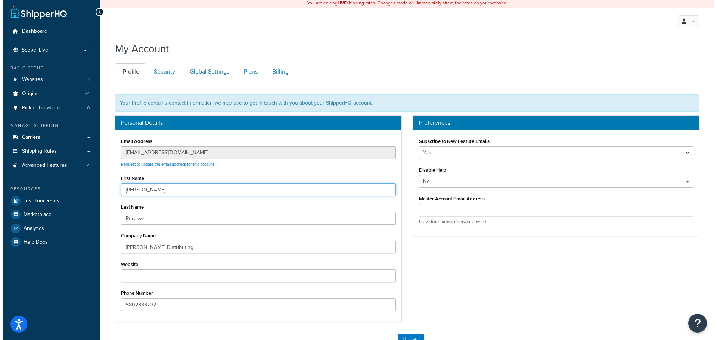
scroll to position [0, 0]
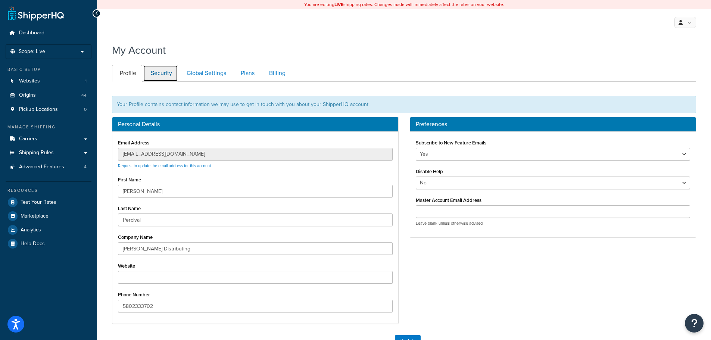
click at [167, 74] on link "Security" at bounding box center [160, 73] width 35 height 17
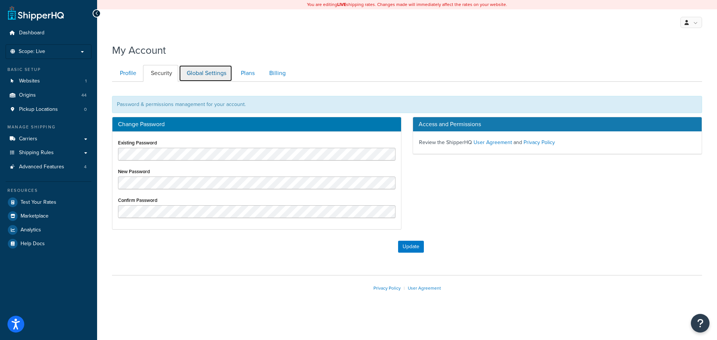
click at [196, 71] on link "Global Settings" at bounding box center [205, 73] width 53 height 17
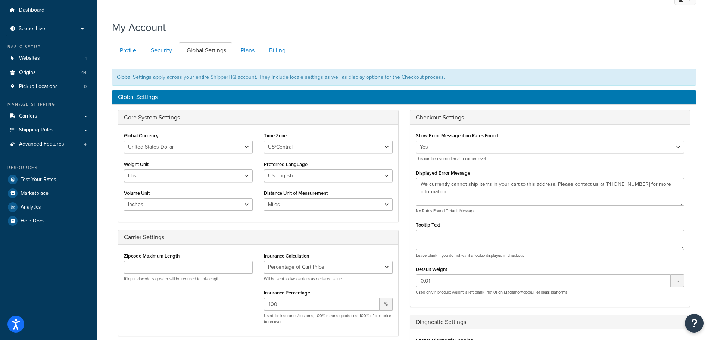
scroll to position [7, 0]
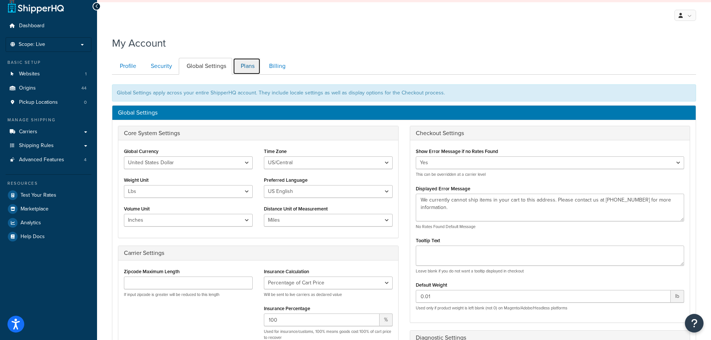
click at [254, 65] on link "Plans" at bounding box center [247, 66] width 28 height 17
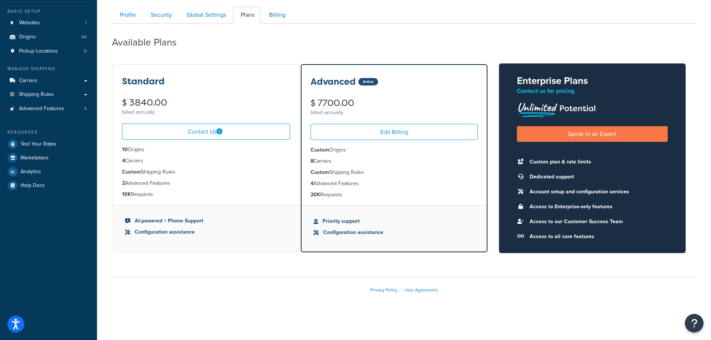
scroll to position [21, 0]
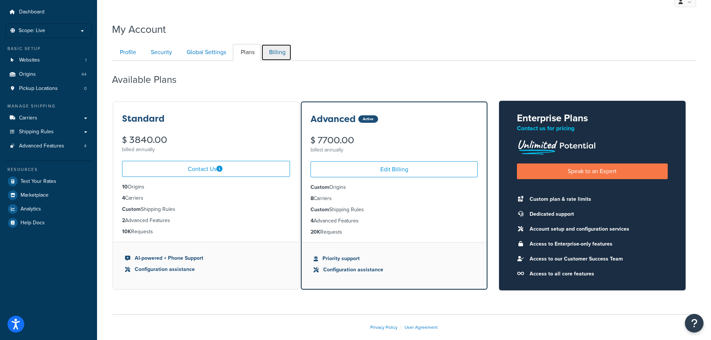
click at [268, 49] on link "Billing" at bounding box center [276, 52] width 30 height 17
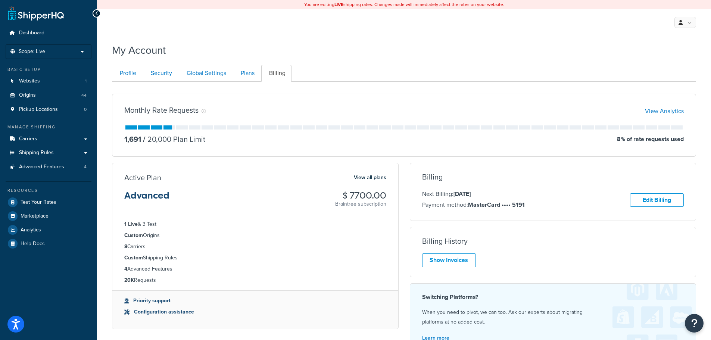
click at [537, 30] on div "My Profile Billing Global Settings Contact Us Logout" at bounding box center [404, 22] width 614 height 26
click at [34, 169] on span "Advanced Features" at bounding box center [41, 167] width 45 height 6
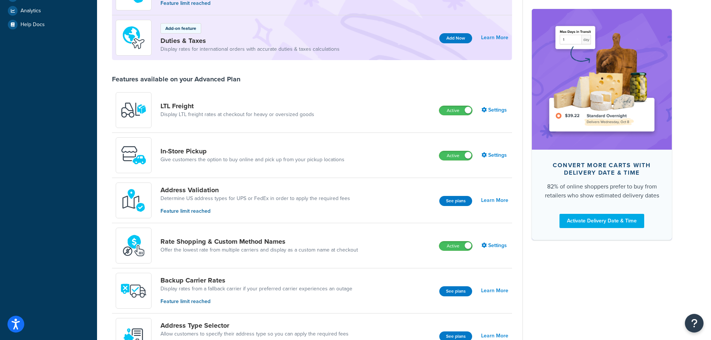
scroll to position [224, 0]
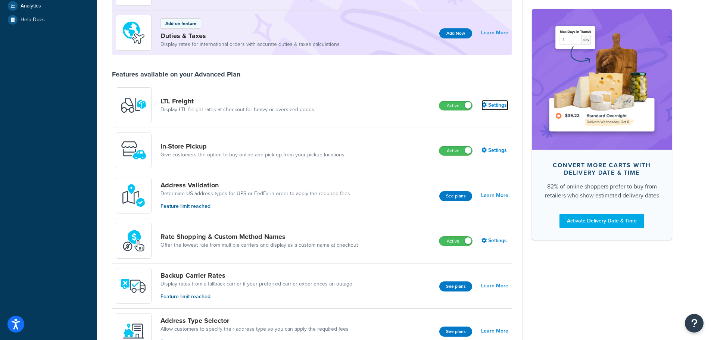
click at [496, 104] on link "Settings" at bounding box center [494, 105] width 27 height 10
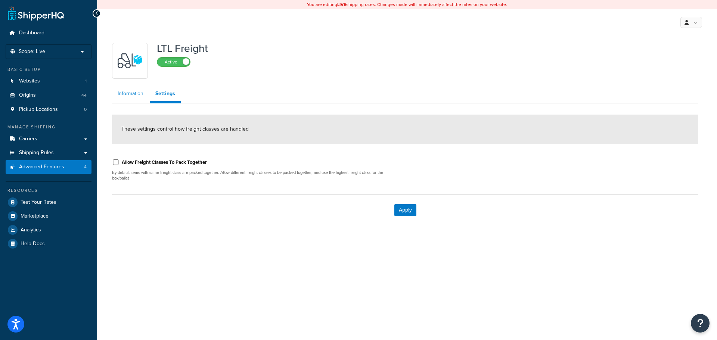
click at [125, 95] on link "Information" at bounding box center [130, 93] width 37 height 15
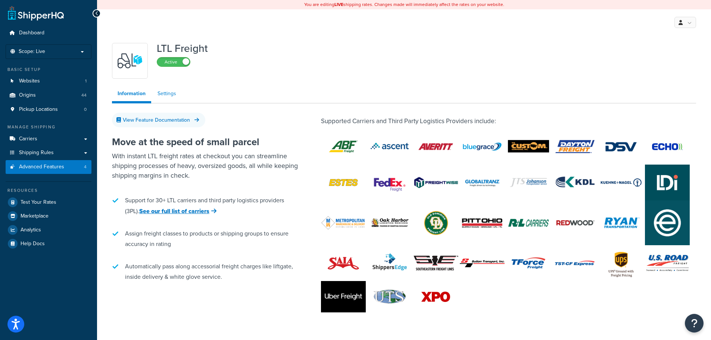
click at [165, 96] on link "Settings" at bounding box center [167, 93] width 30 height 15
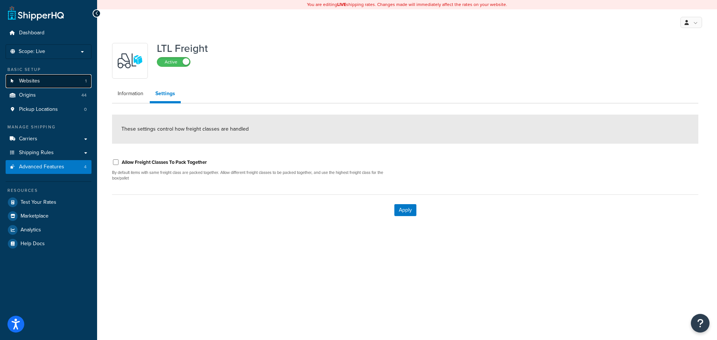
click at [71, 76] on link "Websites 1" at bounding box center [49, 81] width 86 height 14
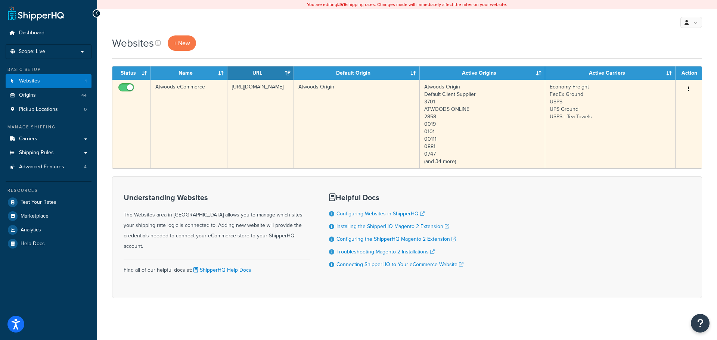
click at [190, 92] on td "Atwoods eCommerce" at bounding box center [189, 124] width 77 height 88
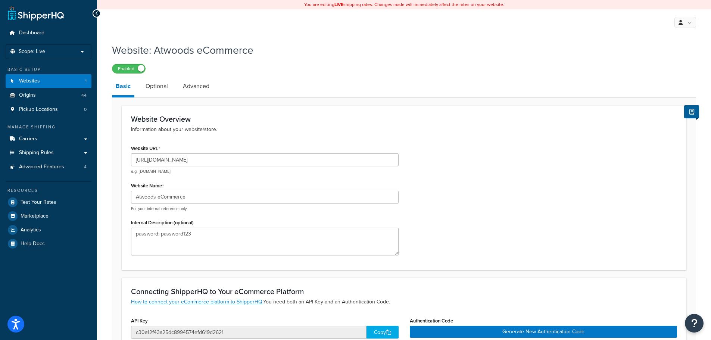
click at [96, 12] on icon at bounding box center [96, 13] width 3 height 5
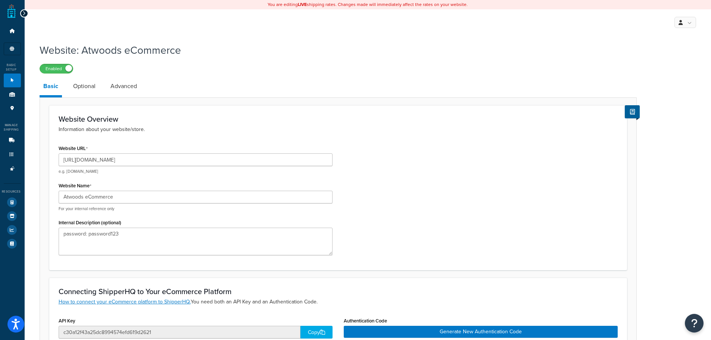
click at [22, 13] on icon at bounding box center [23, 13] width 3 height 5
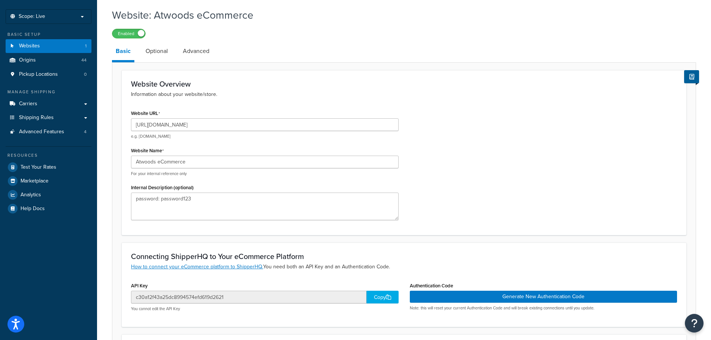
scroll to position [24, 0]
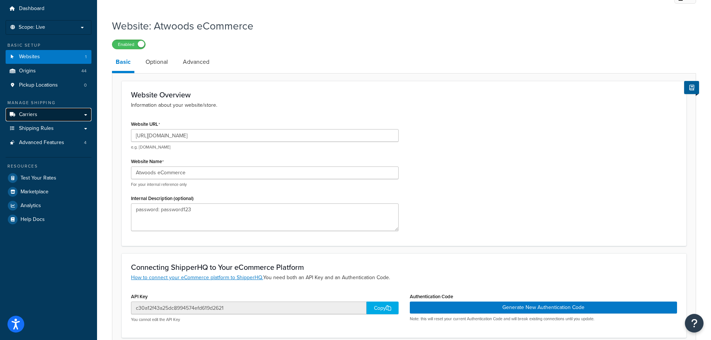
click at [34, 112] on span "Carriers" at bounding box center [28, 115] width 18 height 6
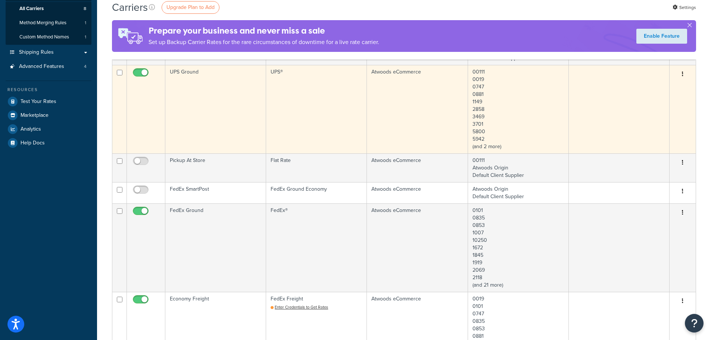
scroll to position [149, 0]
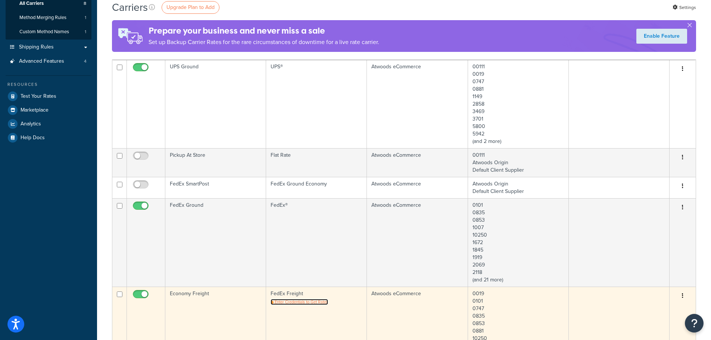
click at [317, 301] on span "Enter Credentials to Get Rates" at bounding box center [301, 302] width 53 height 6
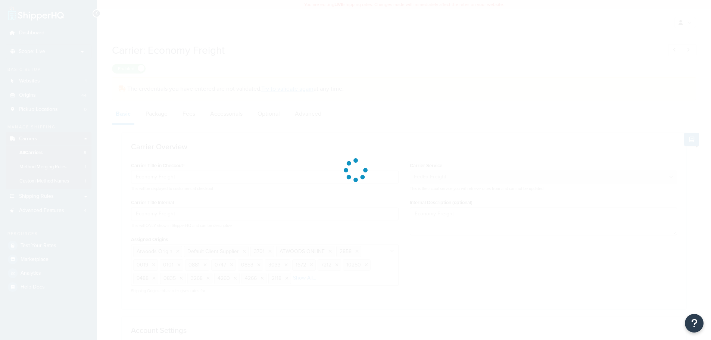
select select "fedExFreight"
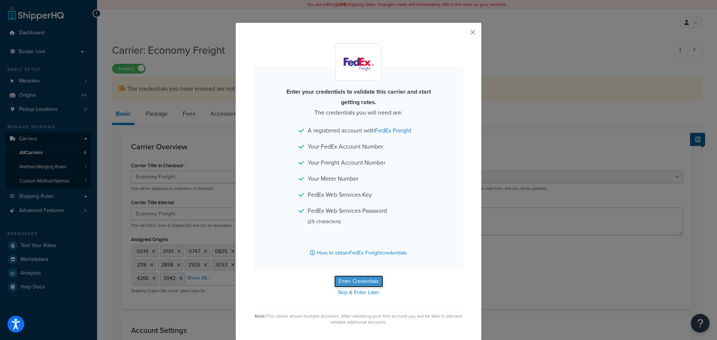
click at [357, 281] on button "Enter Credentials" at bounding box center [358, 281] width 49 height 12
select select "THIRD_PARTY"
select select "SKID"
select select "US"
select select "OK"
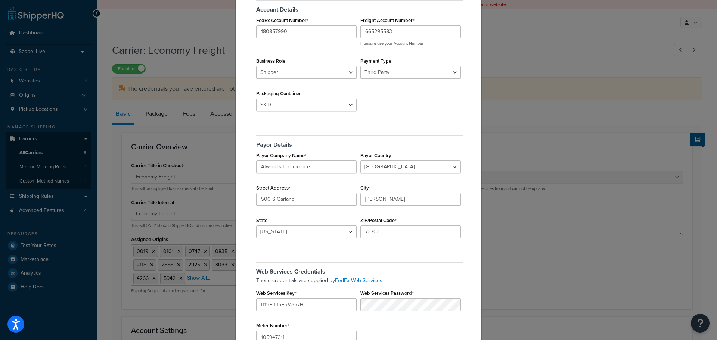
scroll to position [147, 0]
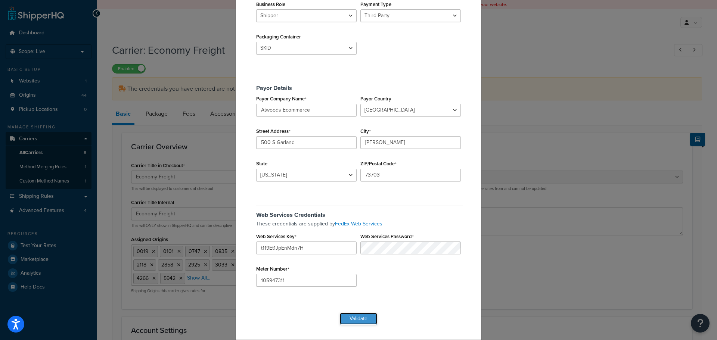
click at [355, 318] on button "Validate" at bounding box center [358, 319] width 37 height 12
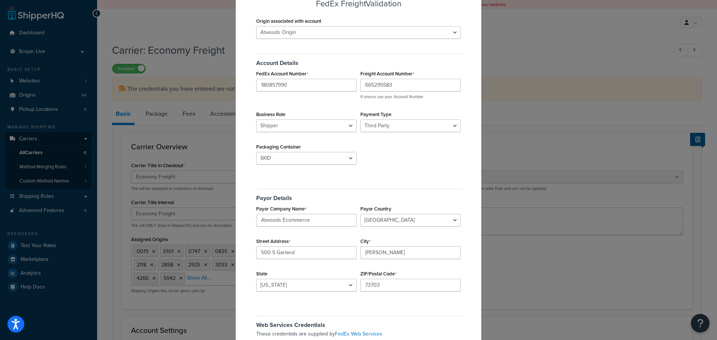
scroll to position [35, 0]
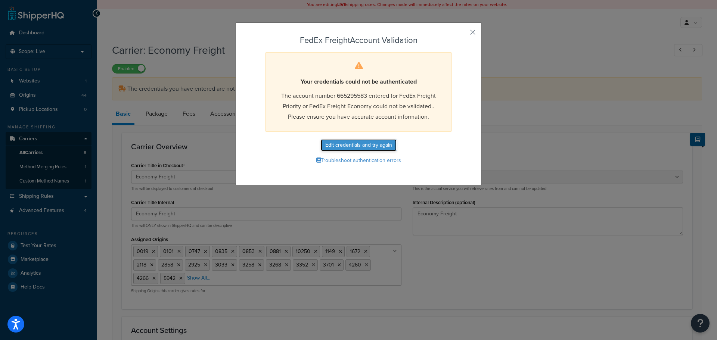
click at [364, 143] on button "Edit credentials and try again" at bounding box center [359, 145] width 76 height 12
select select "THIRD_PARTY"
select select "SKID"
select select "US"
select select "OK"
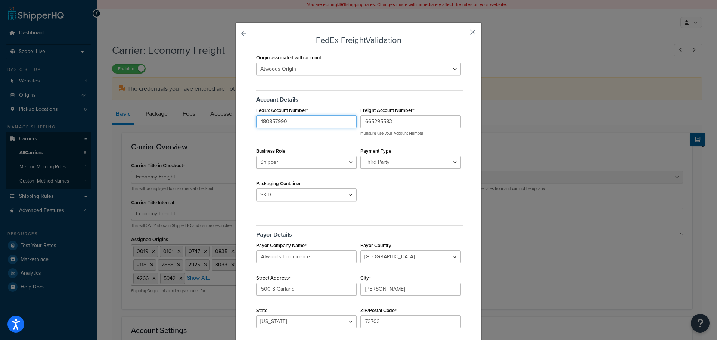
drag, startPoint x: 292, startPoint y: 122, endPoint x: 233, endPoint y: 118, distance: 59.1
click at [235, 118] on div "FedEx Freight Validation Origin associated with account 00111 0019 0101 0747 08…" at bounding box center [358, 254] width 246 height 464
drag, startPoint x: 406, startPoint y: 122, endPoint x: 340, endPoint y: 119, distance: 65.7
click at [340, 105] on div "FedEx Account Number 180857990 Freight Account Number 665295583 If unsure use y…" at bounding box center [358, 105] width 208 height 0
paste input "180857990"
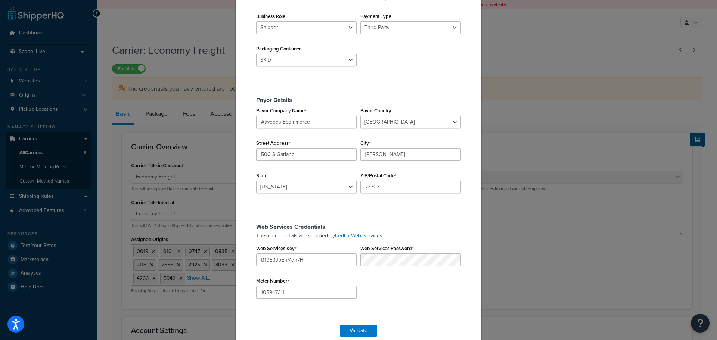
scroll to position [147, 0]
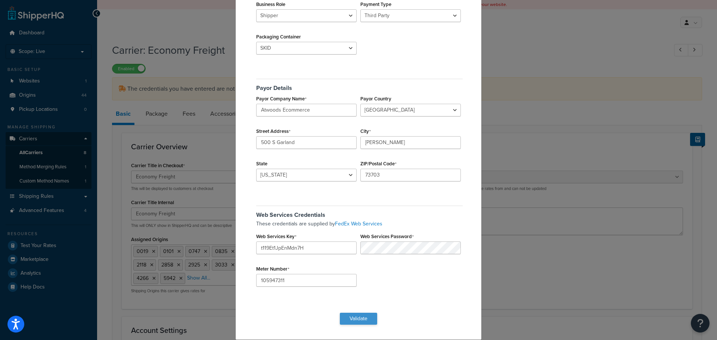
type input "180857990"
click at [357, 320] on button "Validate" at bounding box center [358, 319] width 37 height 12
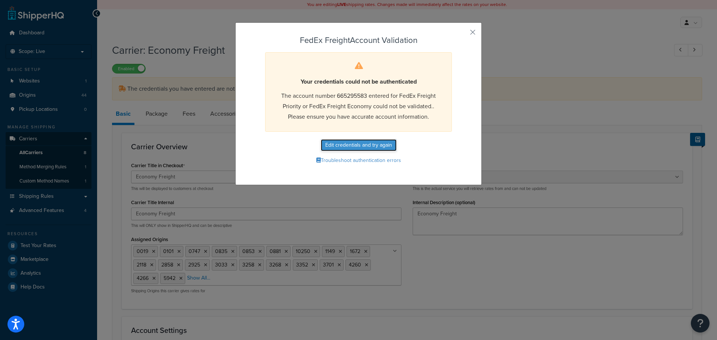
click at [351, 147] on button "Edit credentials and try again" at bounding box center [359, 145] width 76 height 12
select select "THIRD_PARTY"
select select "SKID"
select select "US"
select select "OK"
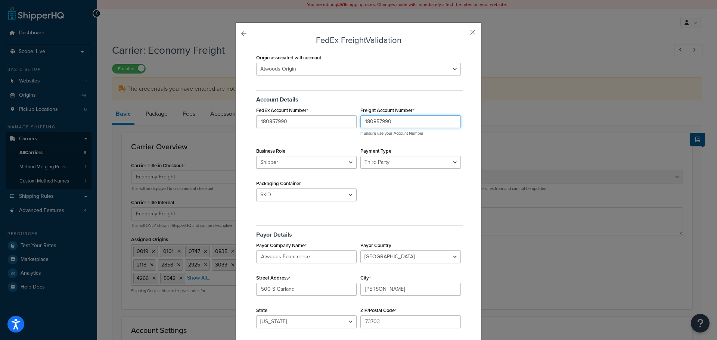
click at [394, 124] on input "180857990" at bounding box center [410, 121] width 100 height 13
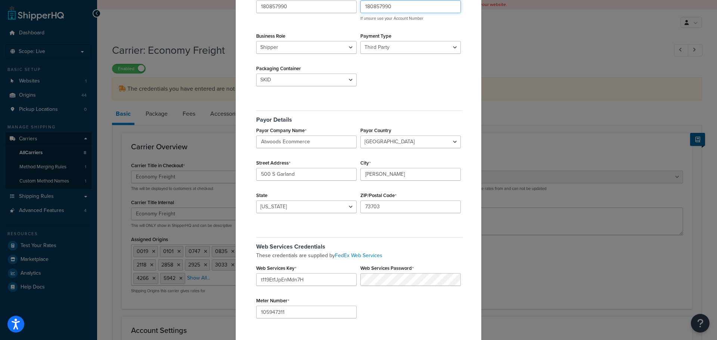
scroll to position [147, 0]
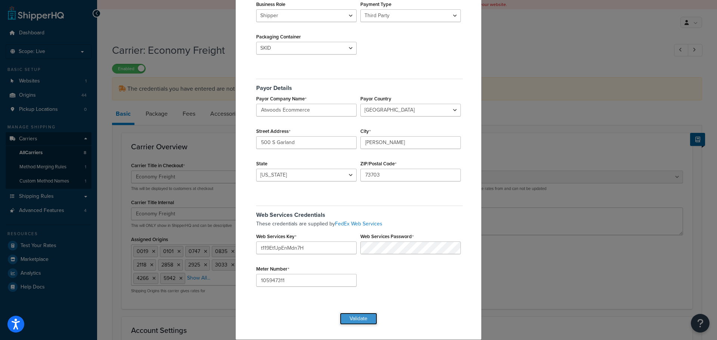
click at [363, 320] on button "Validate" at bounding box center [358, 319] width 37 height 12
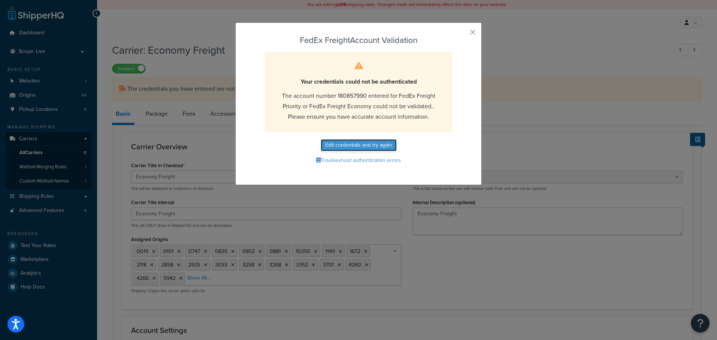
click at [379, 144] on button "Edit credentials and try again" at bounding box center [359, 145] width 76 height 12
select select "THIRD_PARTY"
select select "SKID"
select select "US"
select select "OK"
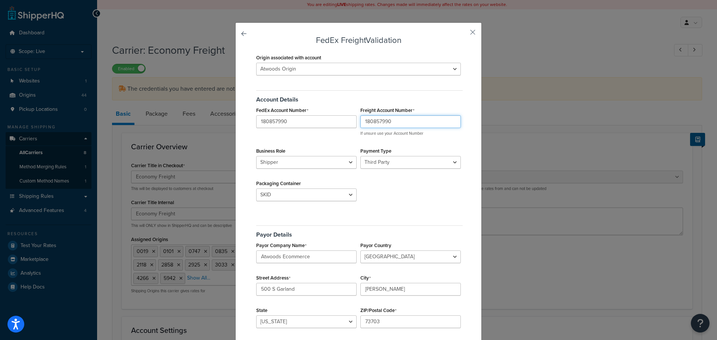
drag, startPoint x: 397, startPoint y: 119, endPoint x: 340, endPoint y: 119, distance: 56.7
click at [340, 105] on div "FedEx Account Number 180857990 Freight Account Number 180857990 If unsure use y…" at bounding box center [358, 105] width 208 height 0
type input "665295583"
click at [328, 154] on div "Business Role Shipper Consignee" at bounding box center [306, 157] width 104 height 23
click at [327, 159] on select "Shipper Consignee" at bounding box center [306, 162] width 100 height 13
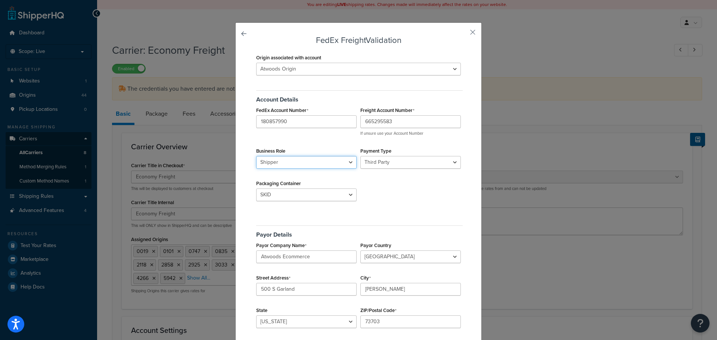
click at [327, 159] on select "Shipper Consignee" at bounding box center [306, 162] width 100 height 13
click at [322, 196] on select "BAG BARREL BASKET BOX BUCKET CARTON CASE CONTAINER CYLINDER ENVELOPE HAMPER OTH…" at bounding box center [306, 194] width 100 height 13
click at [377, 160] on select "Sender Third Party" at bounding box center [410, 162] width 100 height 13
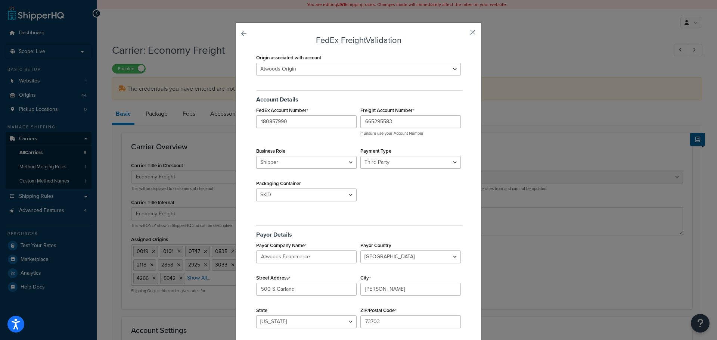
click at [386, 193] on div "Account Details FedEx Account Number 180857990 Freight Account Number 665295583…" at bounding box center [358, 148] width 208 height 126
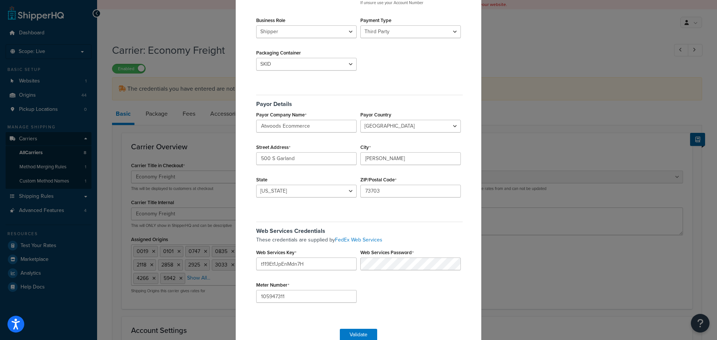
scroll to position [147, 0]
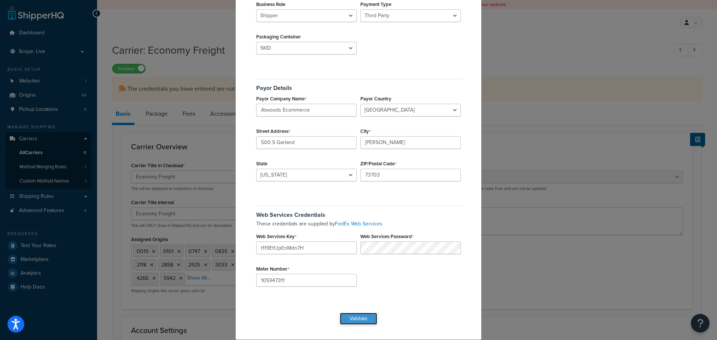
click at [355, 321] on button "Validate" at bounding box center [358, 319] width 37 height 12
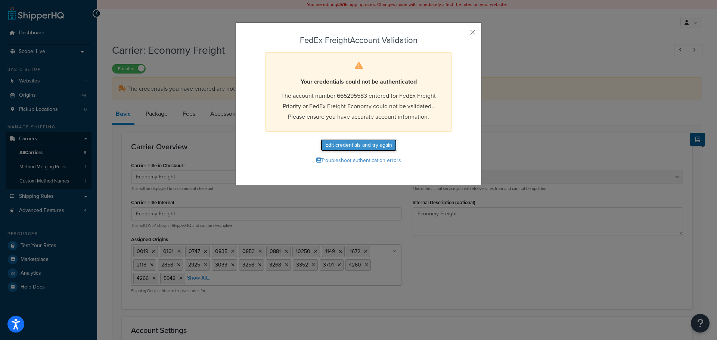
click at [368, 143] on button "Edit credentials and try again" at bounding box center [359, 145] width 76 height 12
select select "THIRD_PARTY"
select select "SKID"
select select "US"
select select "OK"
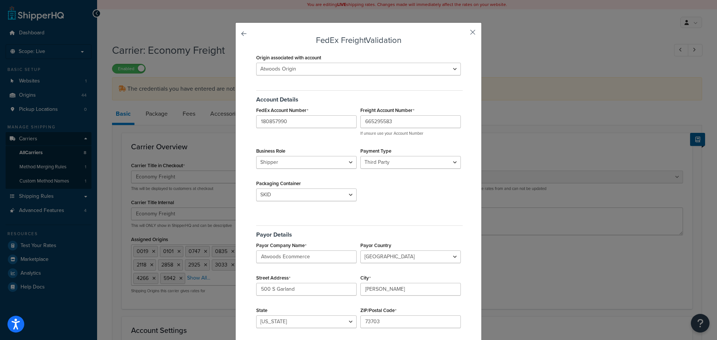
click at [462, 34] on button "button" at bounding box center [462, 35] width 2 height 2
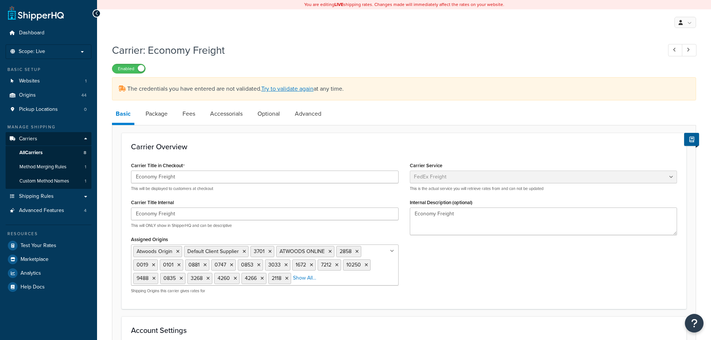
select select "fedExFreight"
click at [294, 87] on link "Try to validate again" at bounding box center [287, 88] width 52 height 9
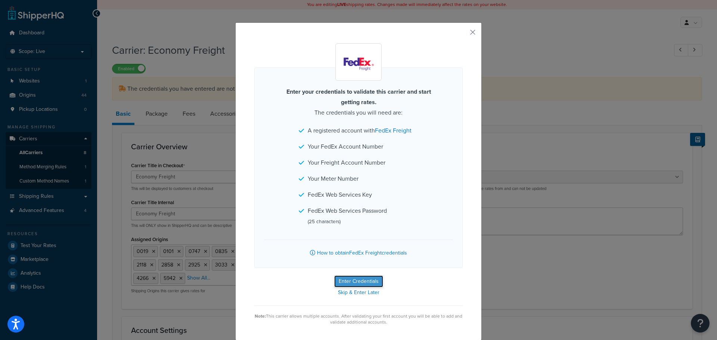
click at [360, 282] on button "Enter Credentials" at bounding box center [358, 281] width 49 height 12
select select "THIRD_PARTY"
select select "SKID"
select select "US"
select select "OK"
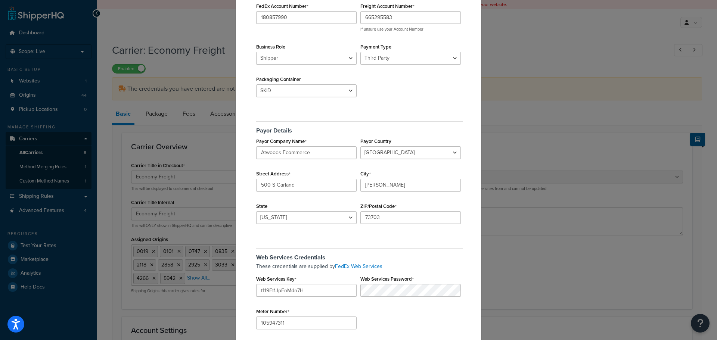
scroll to position [147, 0]
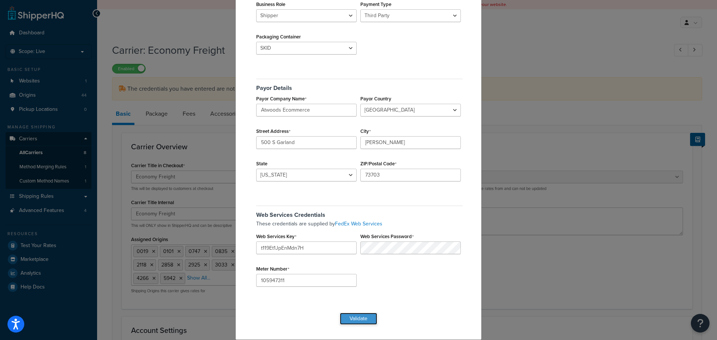
click at [352, 319] on button "Validate" at bounding box center [358, 319] width 37 height 12
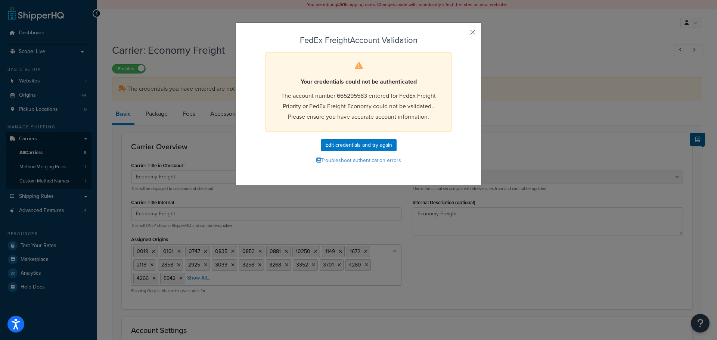
click at [462, 34] on button "button" at bounding box center [462, 35] width 2 height 2
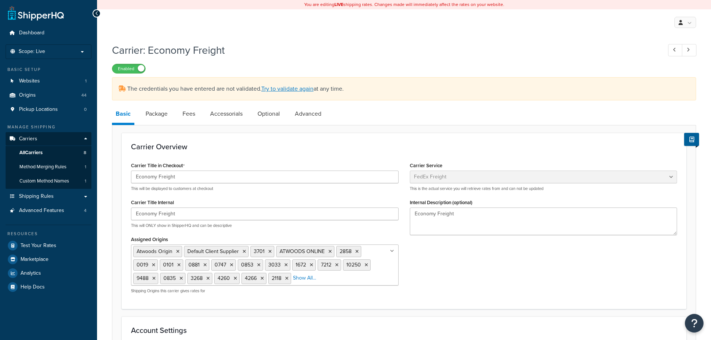
select select "fedExFreight"
